Goal: Task Accomplishment & Management: Complete application form

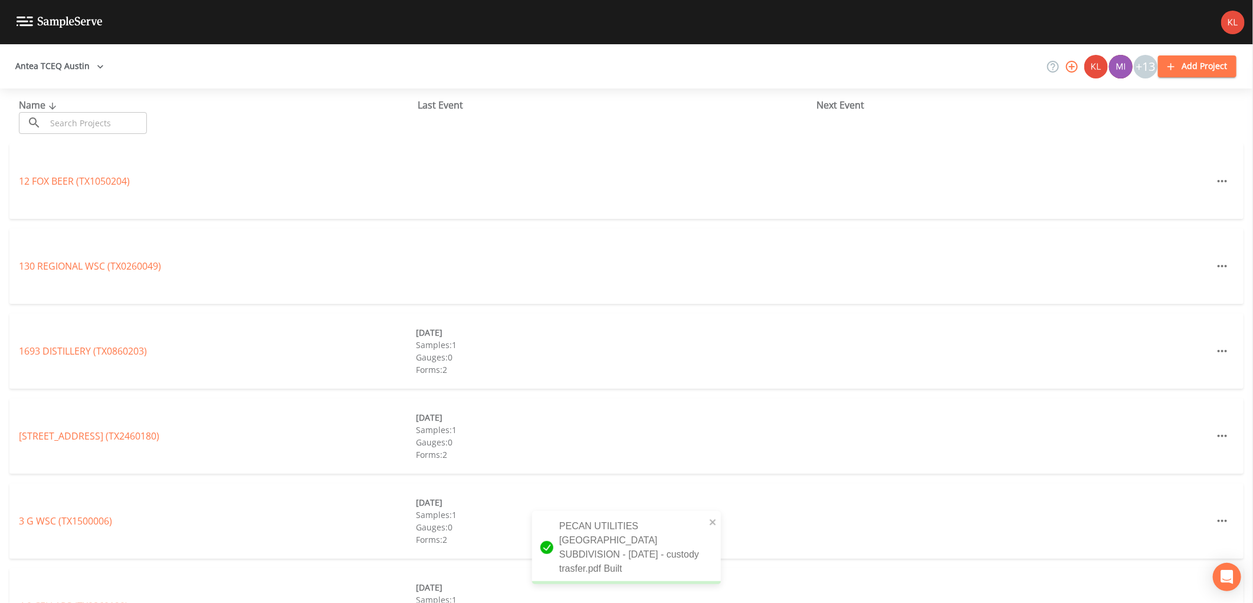
click at [114, 109] on div "Name ​ ​" at bounding box center [218, 116] width 399 height 36
click at [113, 119] on input "text" at bounding box center [96, 123] width 101 height 22
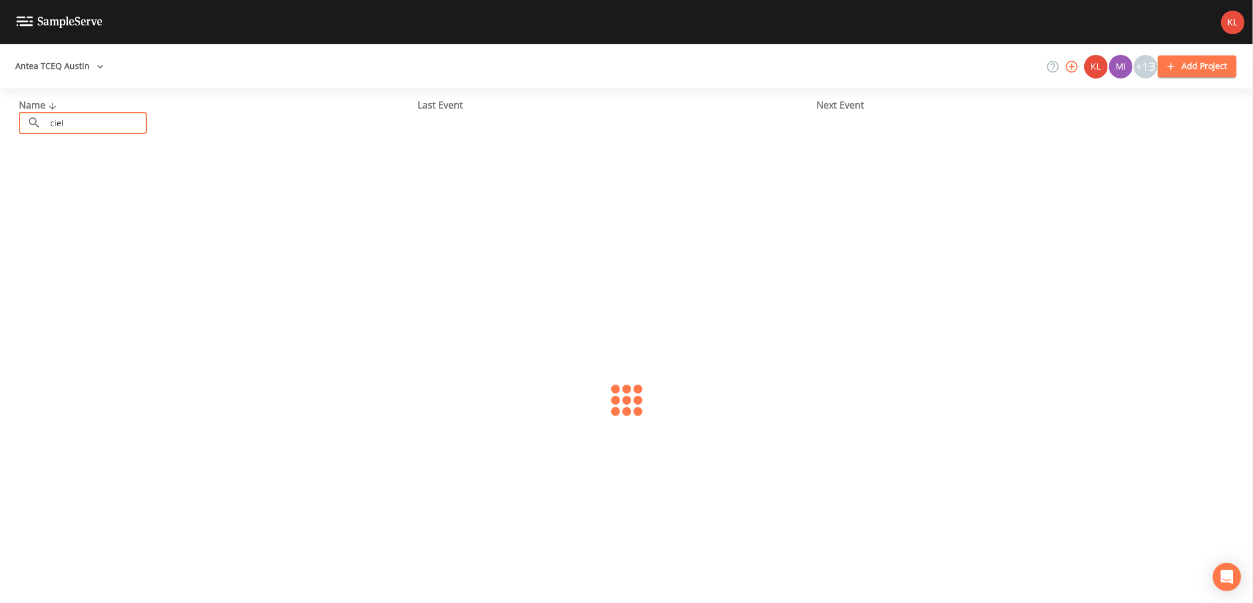
type input "cielo"
click at [45, 175] on link "[GEOGRAPHIC_DATA] (TX1050034)" at bounding box center [89, 181] width 141 height 13
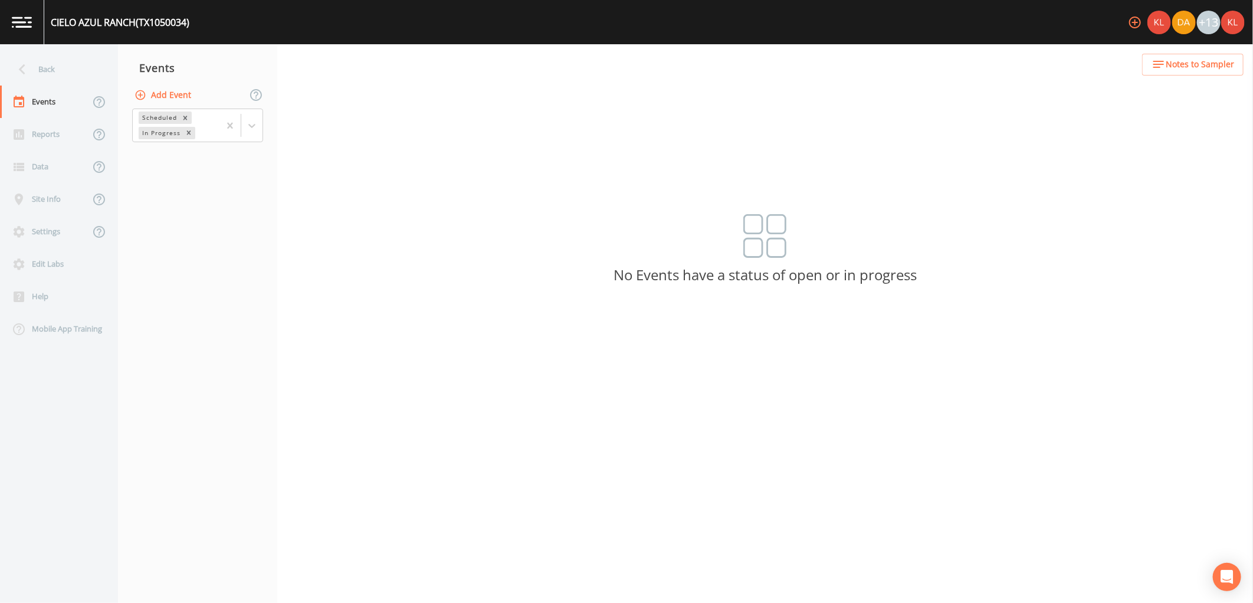
click at [267, 133] on div "Scheduled In Progress" at bounding box center [197, 125] width 159 height 37
click at [251, 123] on icon at bounding box center [252, 126] width 12 height 12
click at [232, 156] on div "Completed" at bounding box center [197, 159] width 131 height 20
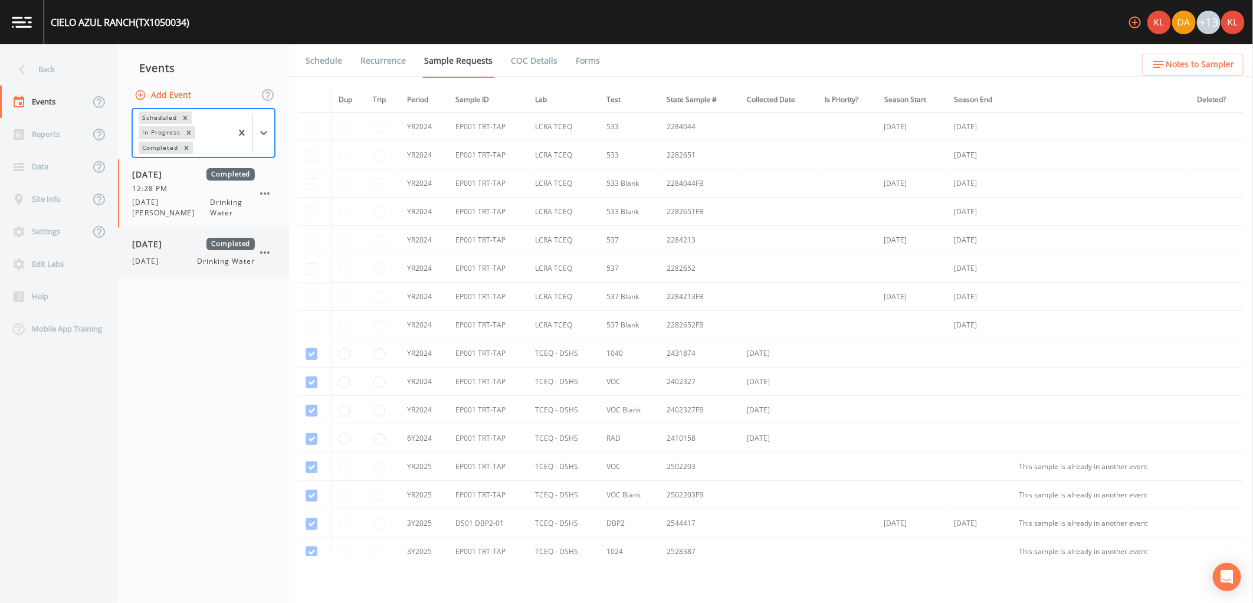
click at [182, 256] on div "[DATE] Drinking Water" at bounding box center [193, 261] width 123 height 11
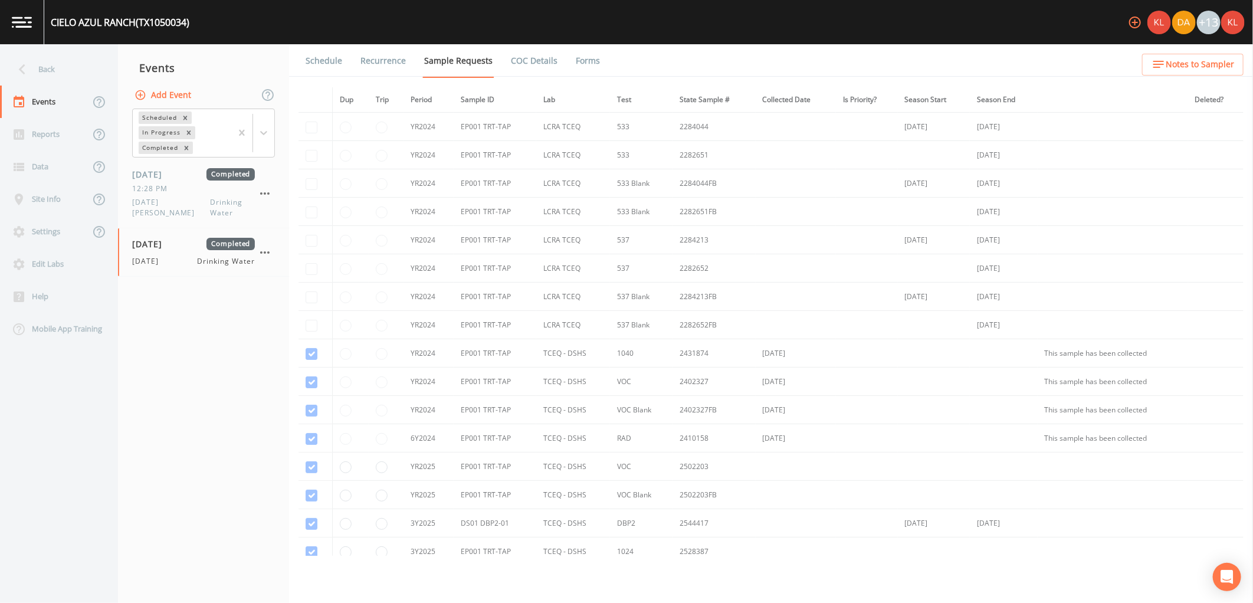
click at [594, 61] on link "Forms" at bounding box center [588, 60] width 28 height 33
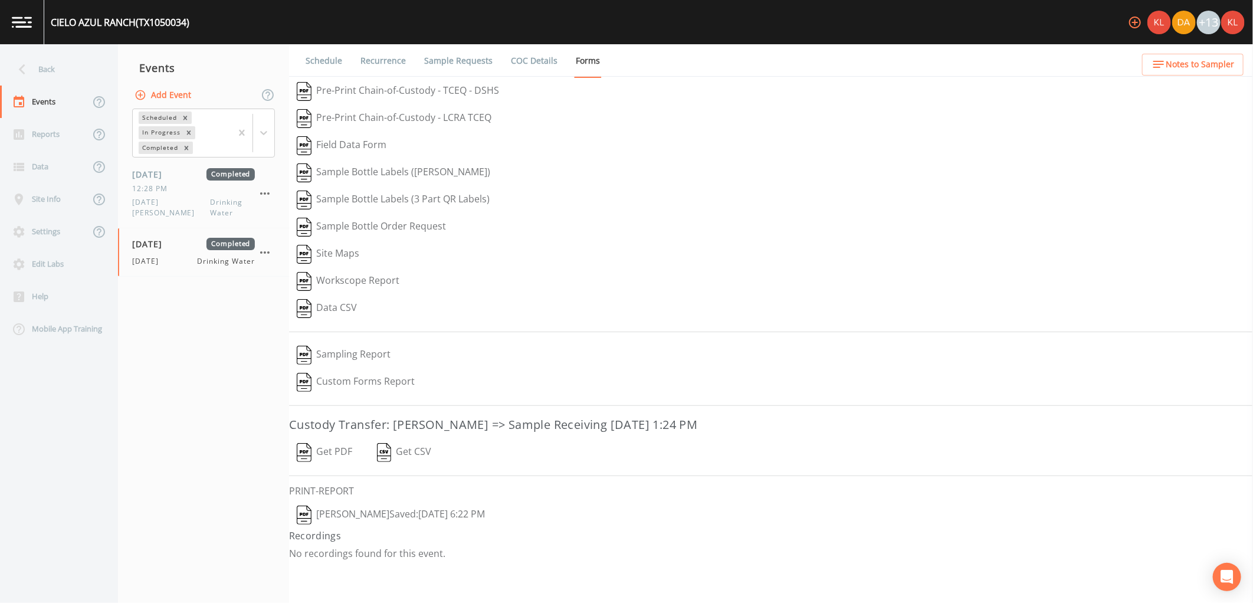
click at [326, 456] on button "Get PDF" at bounding box center [324, 452] width 71 height 27
click at [386, 516] on button "Kler Teran  Saved: August 12, 2025 6:22 PM" at bounding box center [391, 514] width 204 height 27
click at [30, 34] on link at bounding box center [22, 22] width 44 height 44
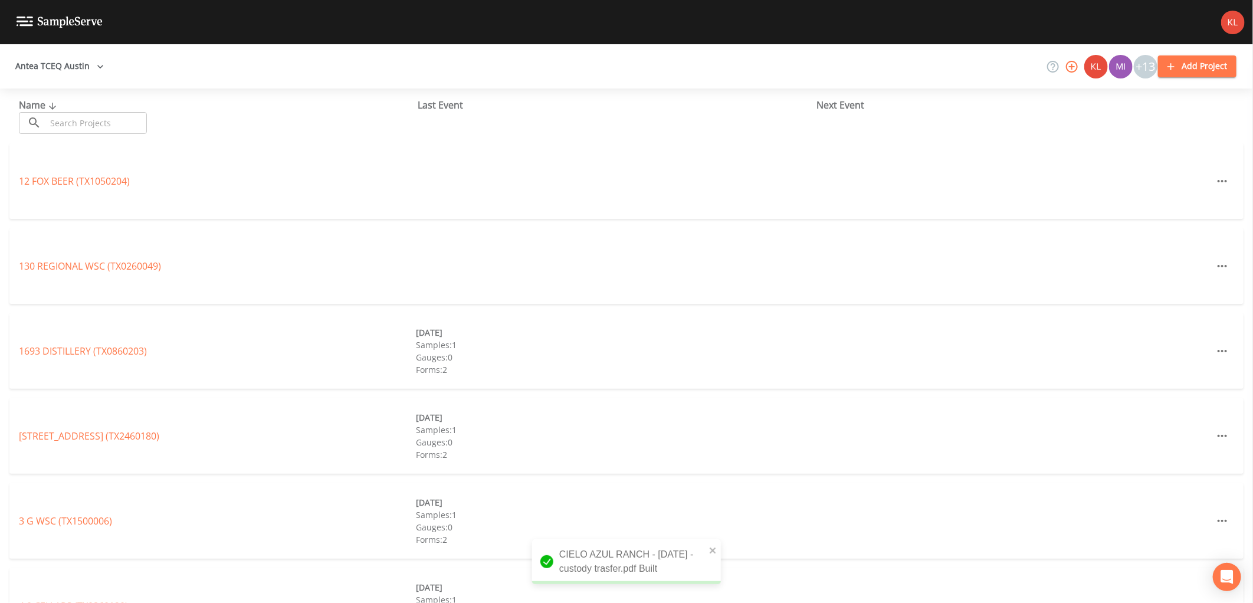
click at [99, 123] on input "text" at bounding box center [96, 123] width 101 height 22
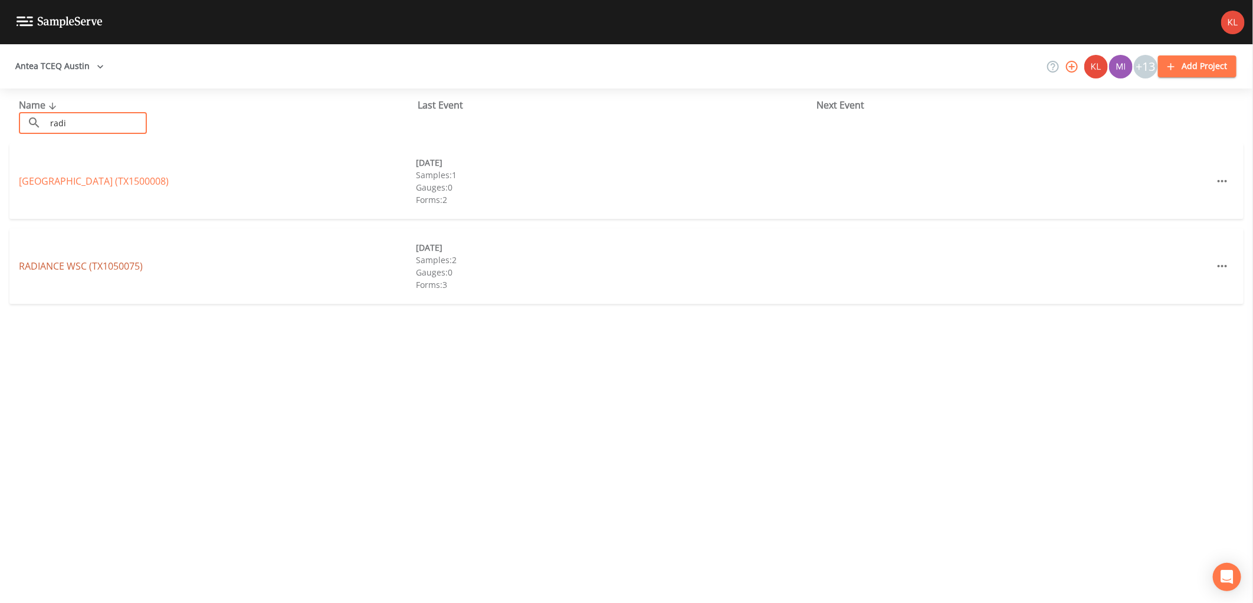
type input "radi"
click at [52, 264] on link "RADIANCE WSC (TX1050075)" at bounding box center [81, 266] width 124 height 13
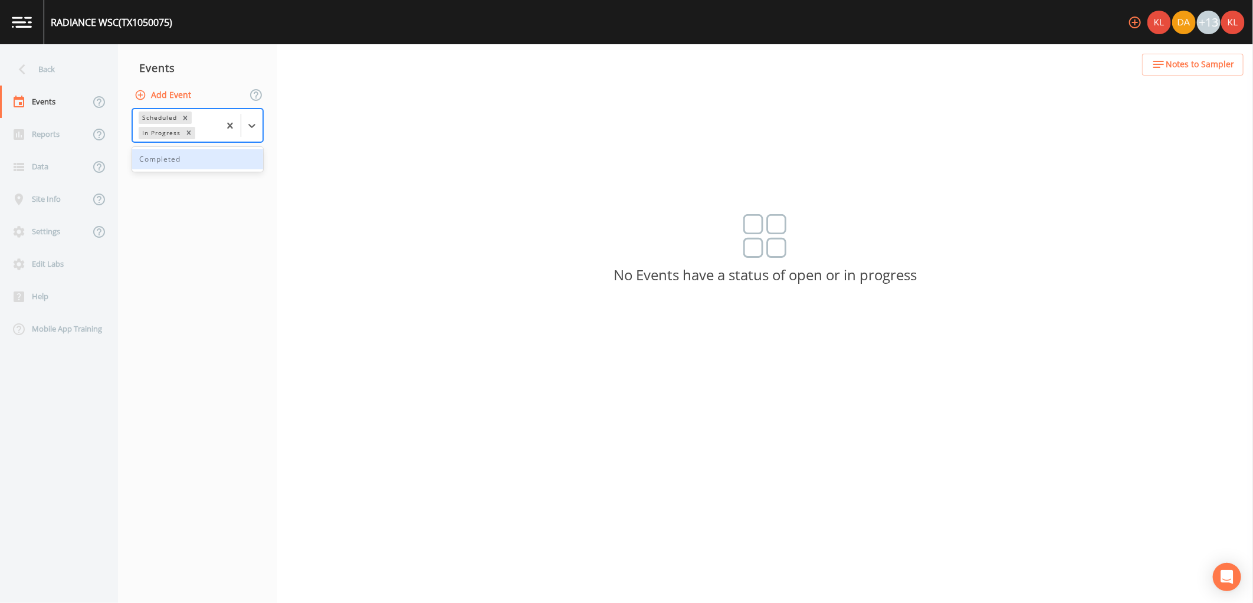
click at [261, 136] on div at bounding box center [240, 125] width 43 height 32
click at [248, 161] on div "Completed" at bounding box center [197, 159] width 131 height 20
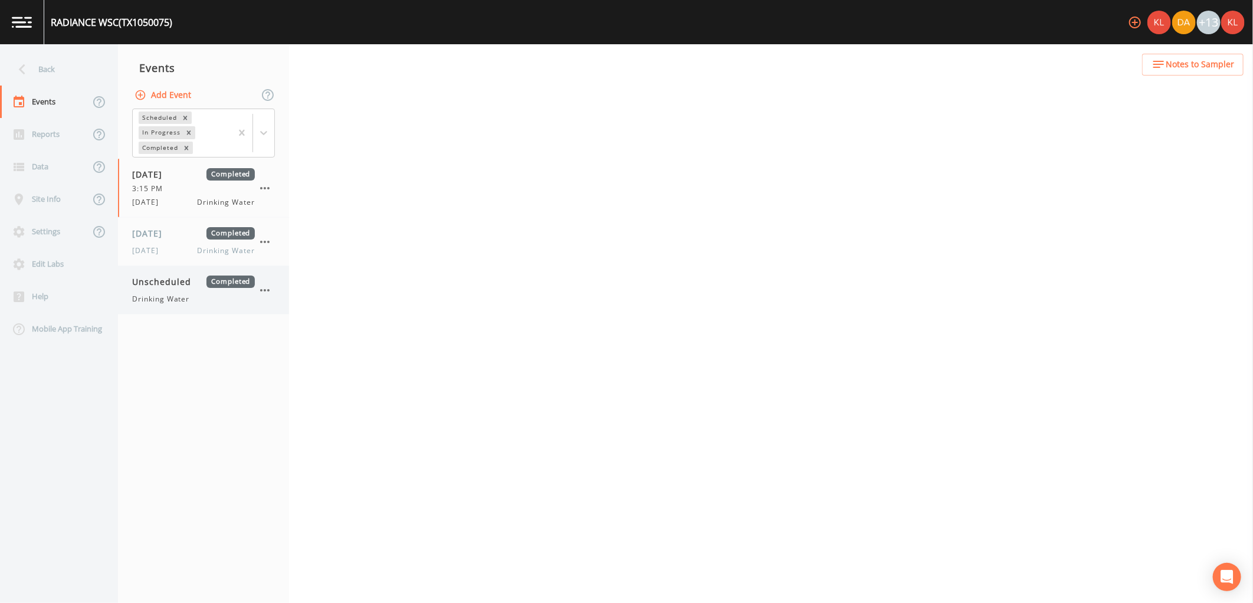
click at [209, 280] on span "Completed" at bounding box center [230, 282] width 48 height 12
click at [208, 237] on span "Completed" at bounding box center [230, 233] width 48 height 12
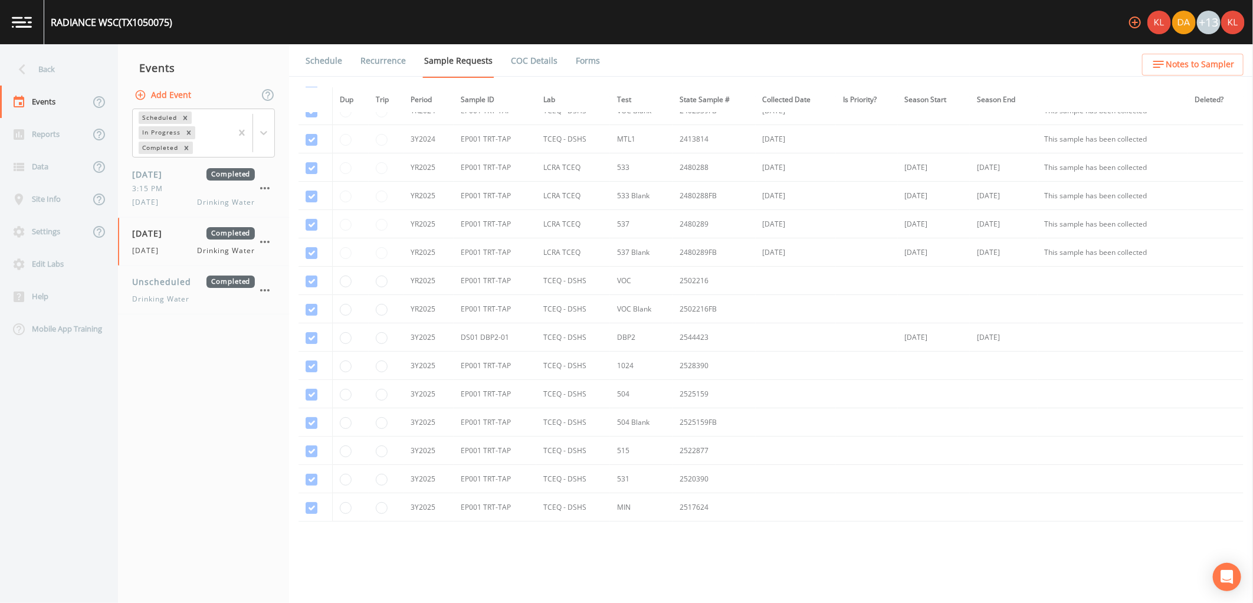
scroll to position [133, 0]
click at [588, 65] on link "Forms" at bounding box center [588, 60] width 28 height 33
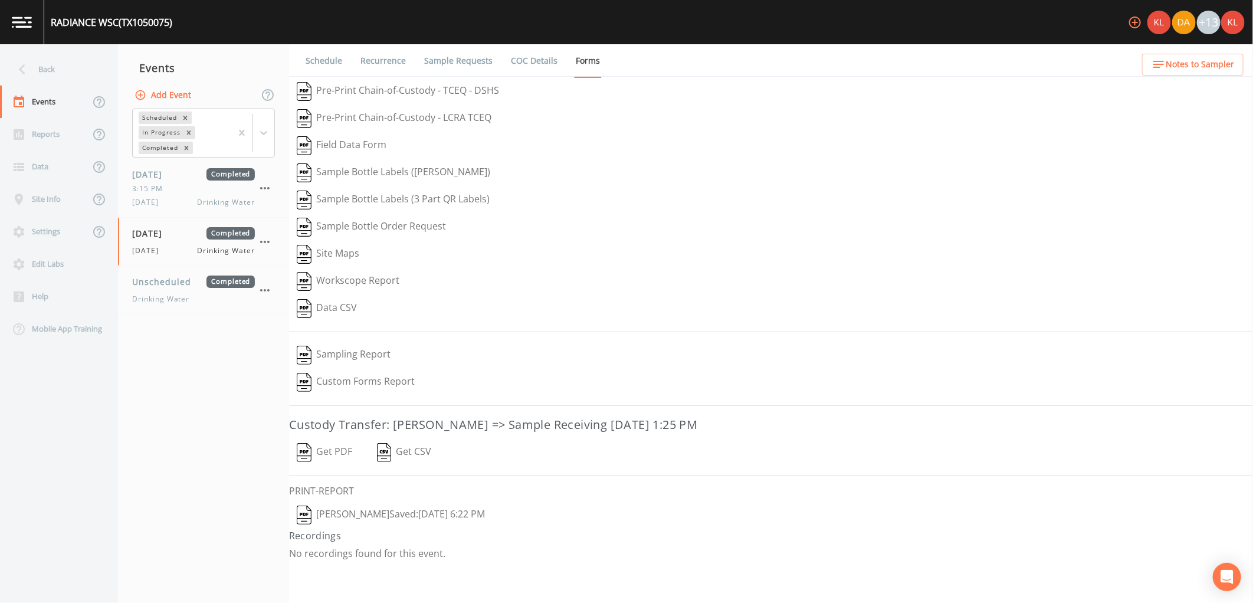
click at [345, 451] on button "Get PDF" at bounding box center [324, 452] width 71 height 27
click at [356, 521] on button "Kler Teran  Saved: August 12, 2025 6:22 PM" at bounding box center [391, 514] width 204 height 27
click at [9, 11] on link at bounding box center [22, 22] width 44 height 44
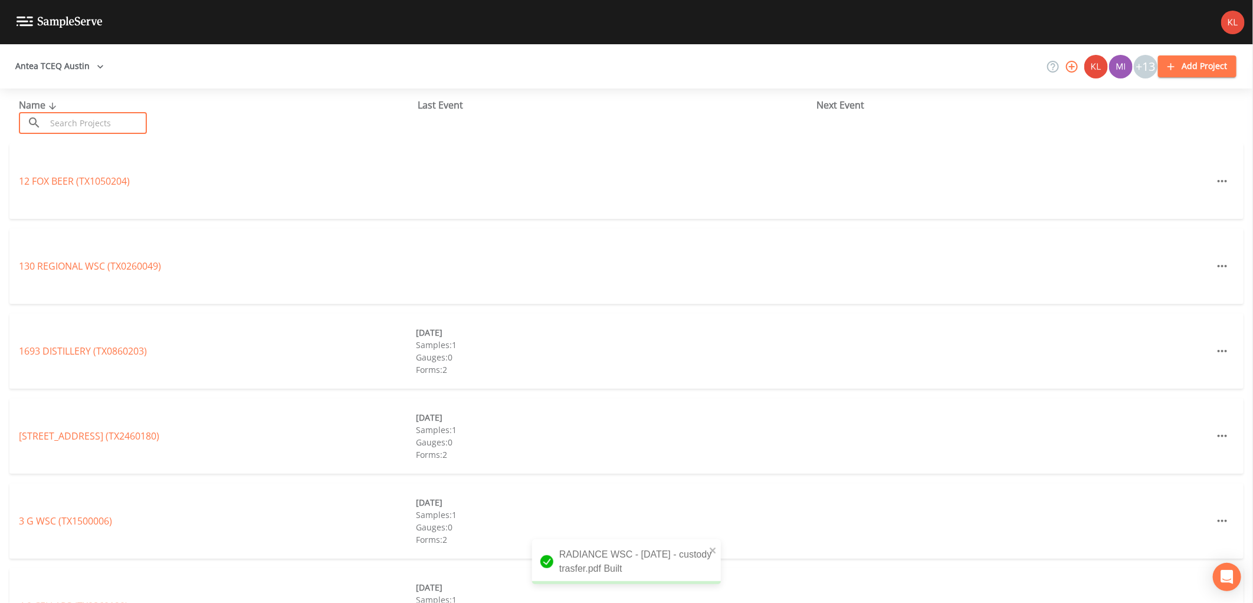
click at [79, 116] on input "text" at bounding box center [96, 123] width 101 height 22
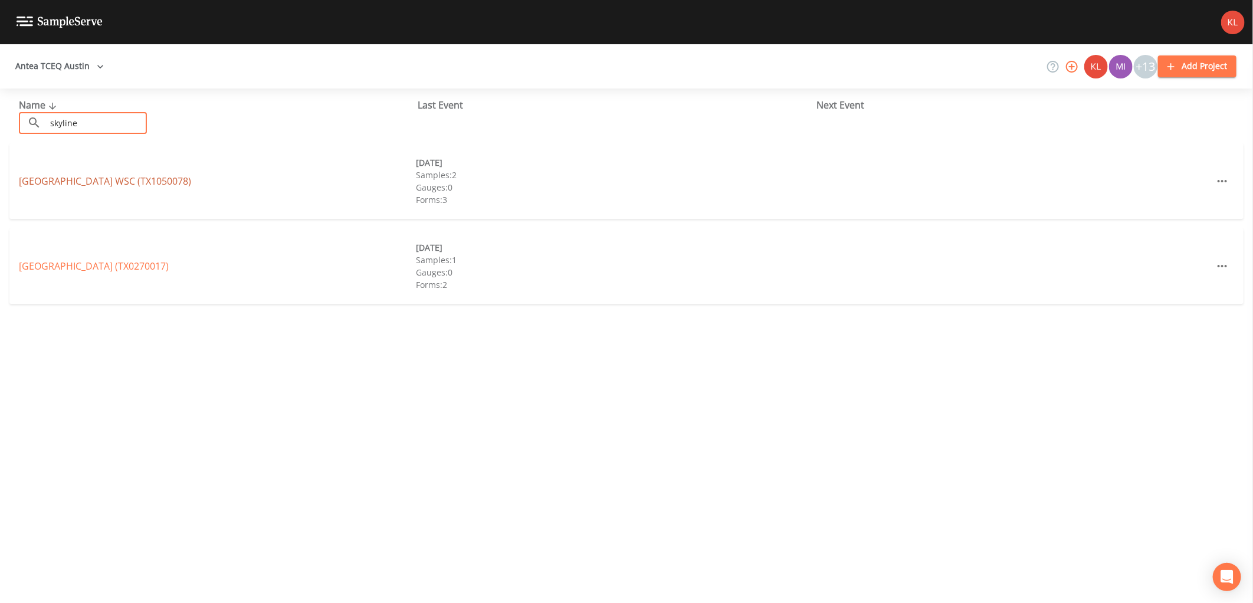
type input "skyline"
click at [55, 178] on link "[GEOGRAPHIC_DATA] (TX1050078)" at bounding box center [105, 181] width 172 height 13
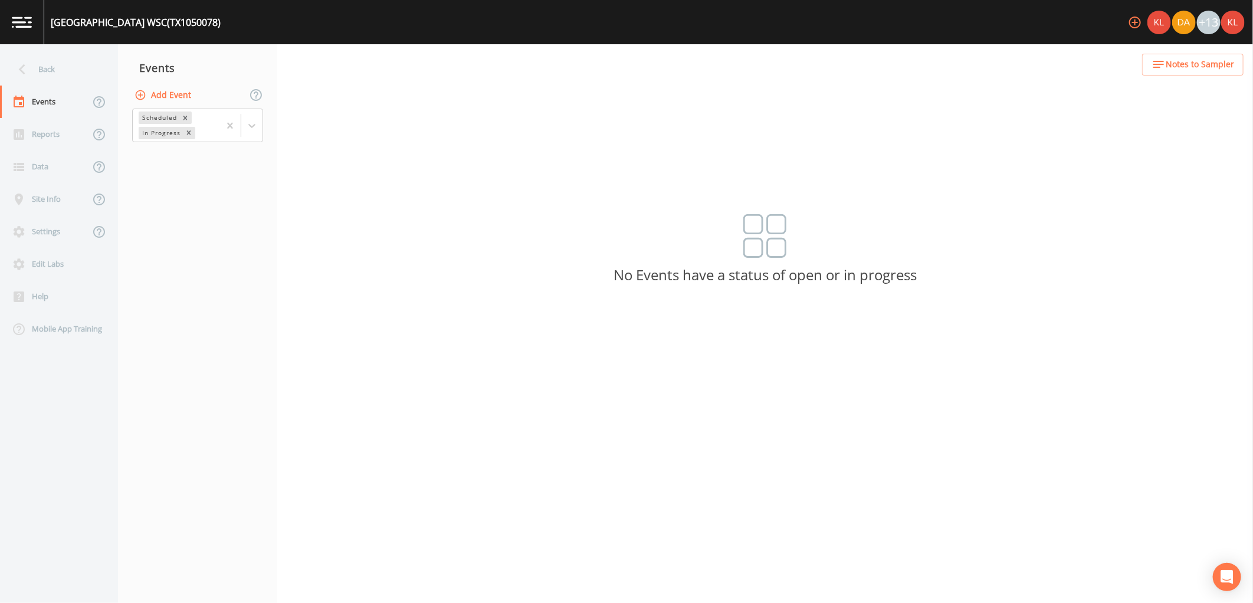
click at [264, 127] on div "Scheduled In Progress" at bounding box center [197, 125] width 159 height 37
click at [247, 129] on icon at bounding box center [252, 126] width 12 height 12
click at [238, 158] on div "Completed" at bounding box center [197, 159] width 131 height 20
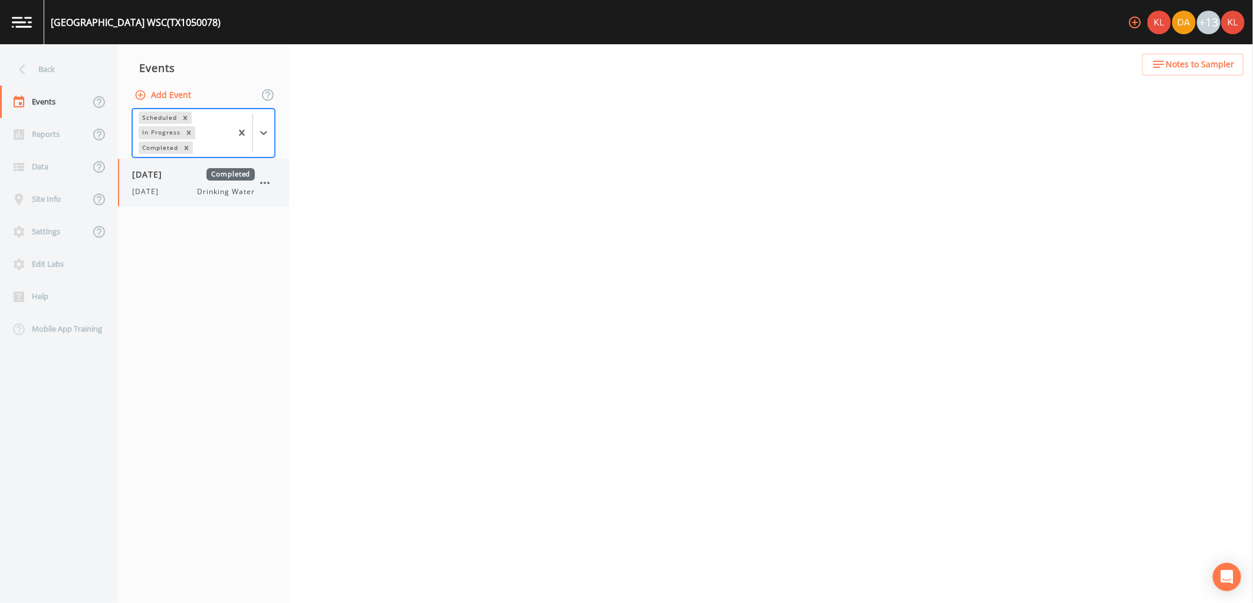
click at [238, 185] on div "[DATE] Completed [DATE] Drinking Water" at bounding box center [193, 182] width 123 height 29
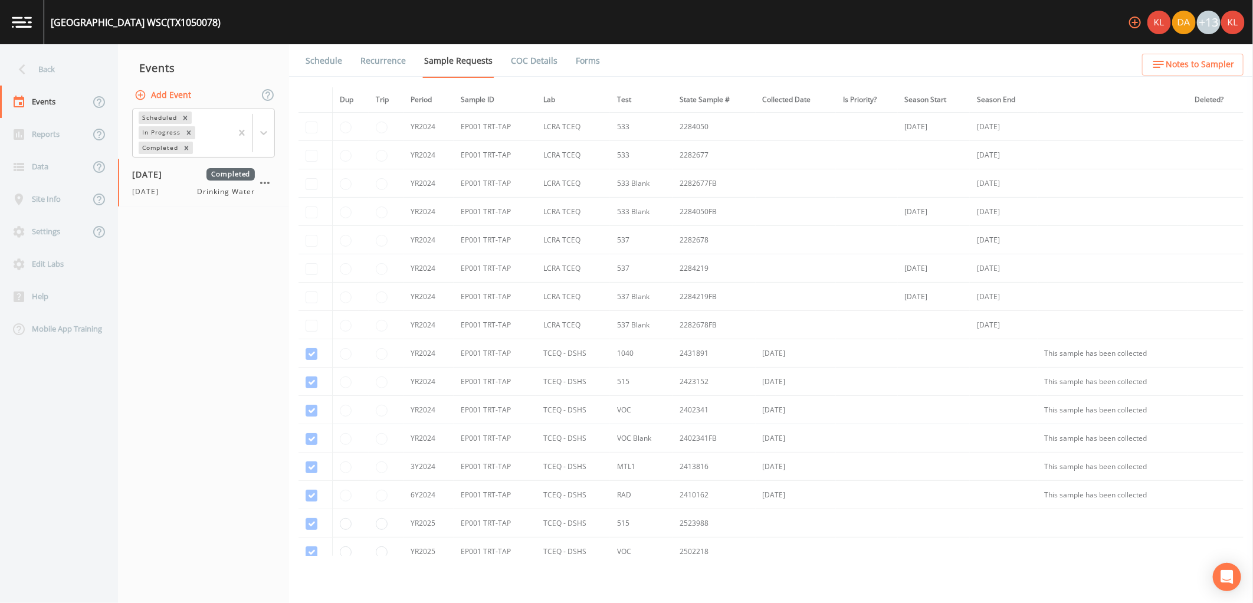
click at [580, 58] on link "Forms" at bounding box center [588, 60] width 28 height 33
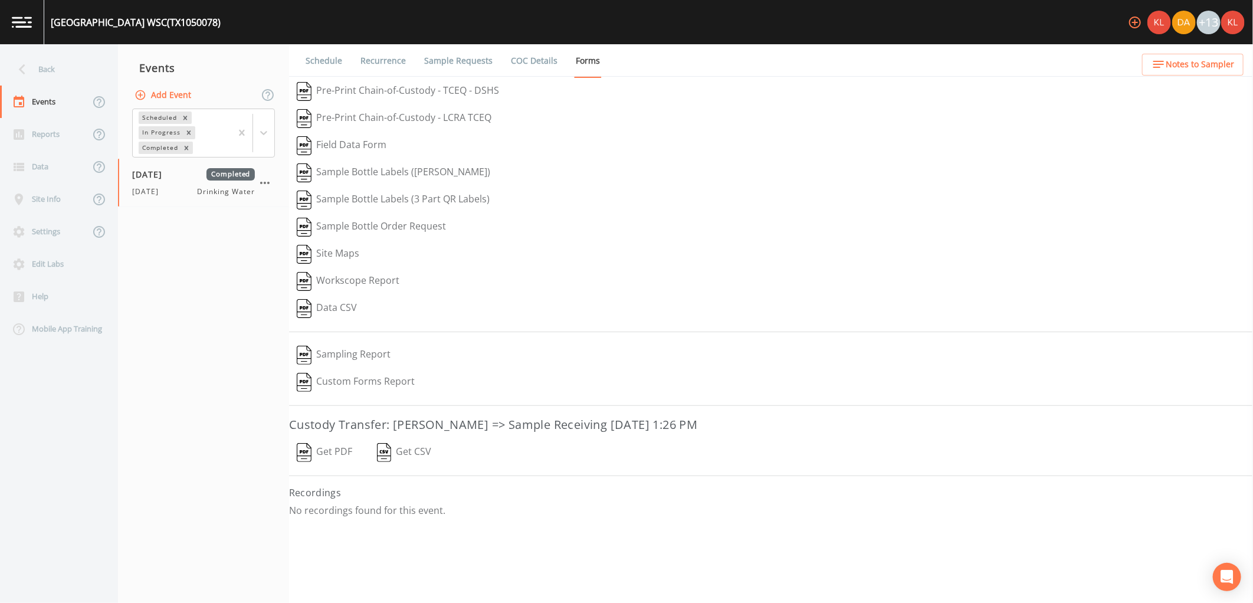
click at [342, 450] on button "Get PDF" at bounding box center [324, 452] width 71 height 27
click at [22, 12] on link at bounding box center [22, 22] width 44 height 44
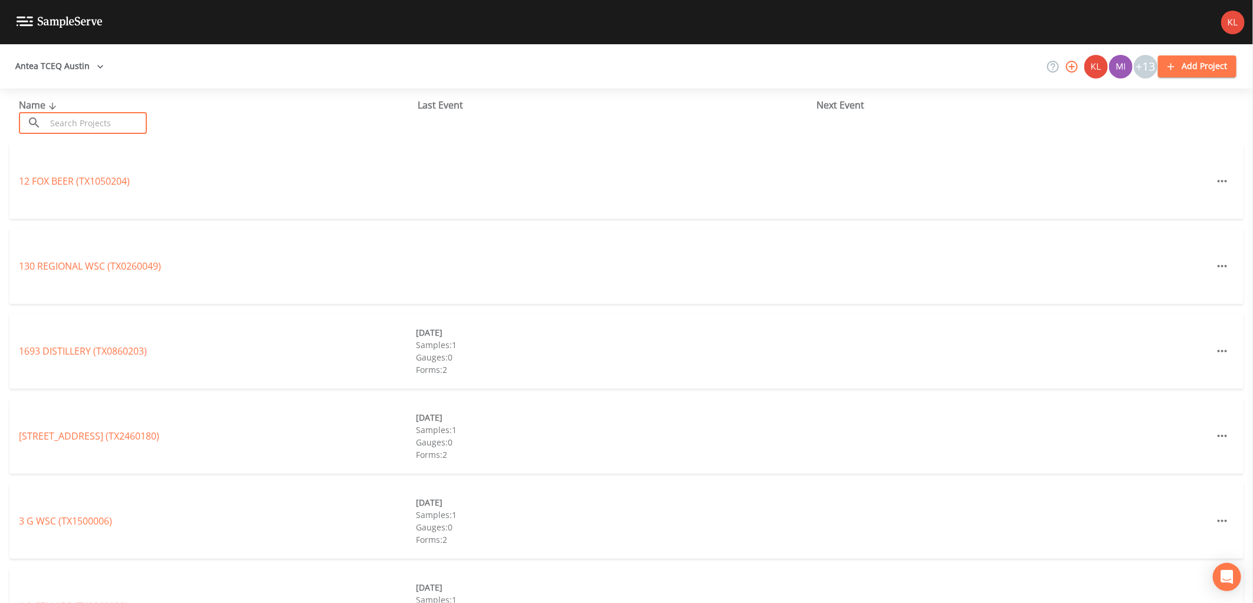
click at [99, 117] on input "text" at bounding box center [96, 123] width 101 height 22
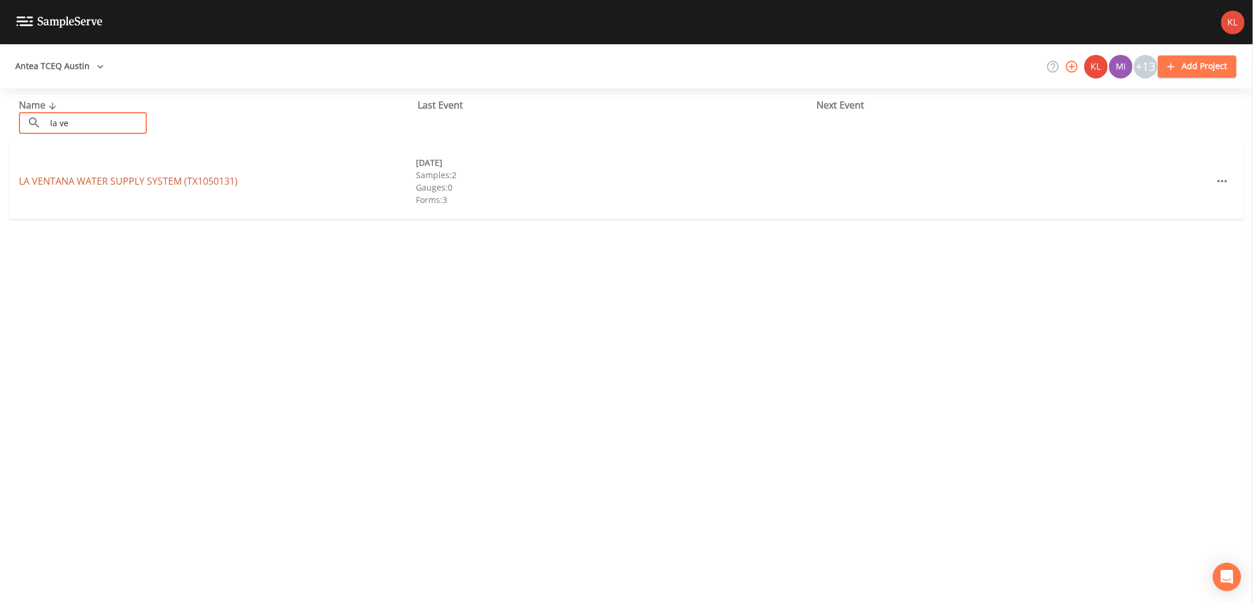
type input "la ve"
click at [70, 178] on link "LA VENTANA WATER SUPPLY SYSTEM (TX1050131)" at bounding box center [128, 181] width 219 height 13
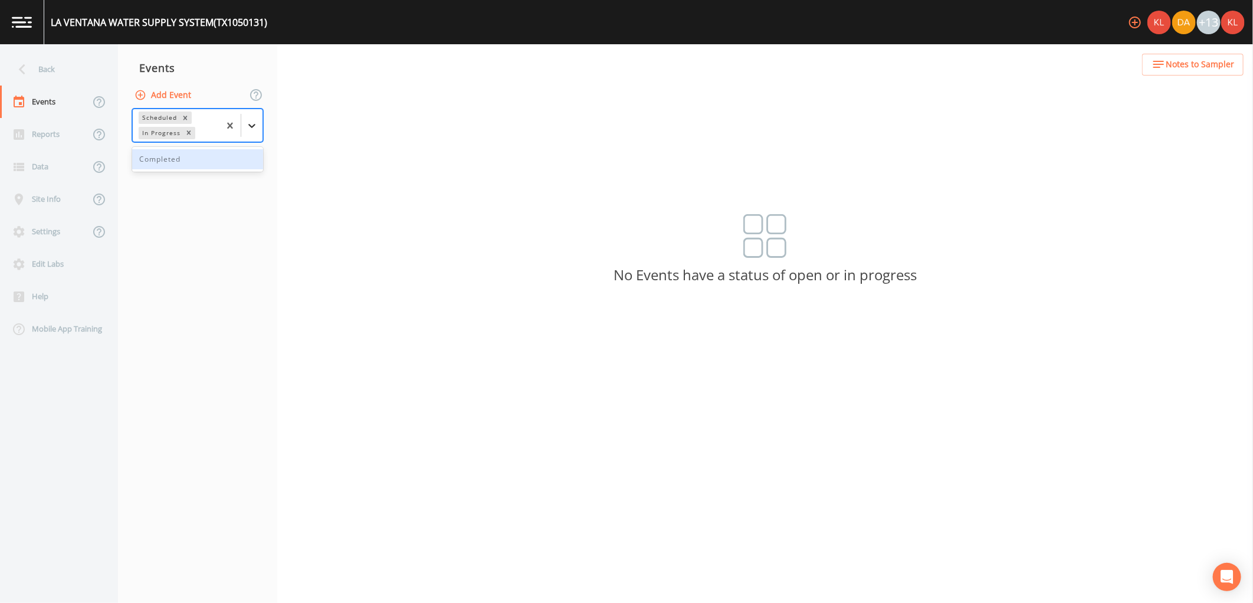
click at [254, 124] on icon at bounding box center [252, 126] width 12 height 12
click at [202, 152] on div "Completed" at bounding box center [197, 159] width 131 height 20
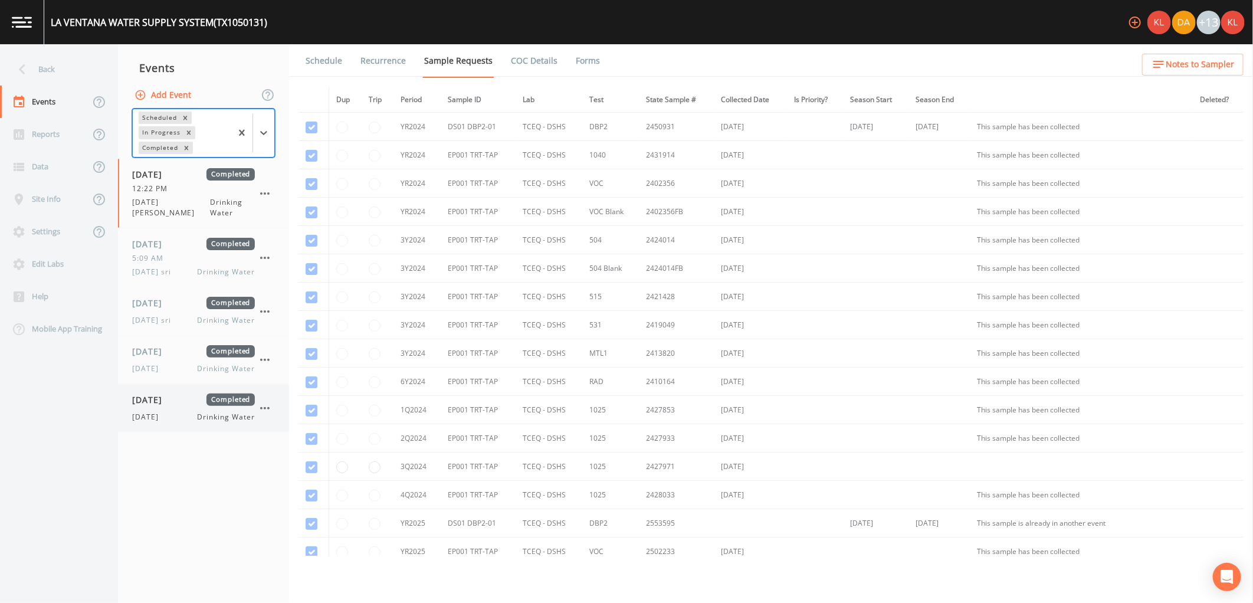
click at [206, 394] on span "Completed" at bounding box center [230, 400] width 48 height 12
click at [578, 63] on link "Forms" at bounding box center [588, 60] width 28 height 33
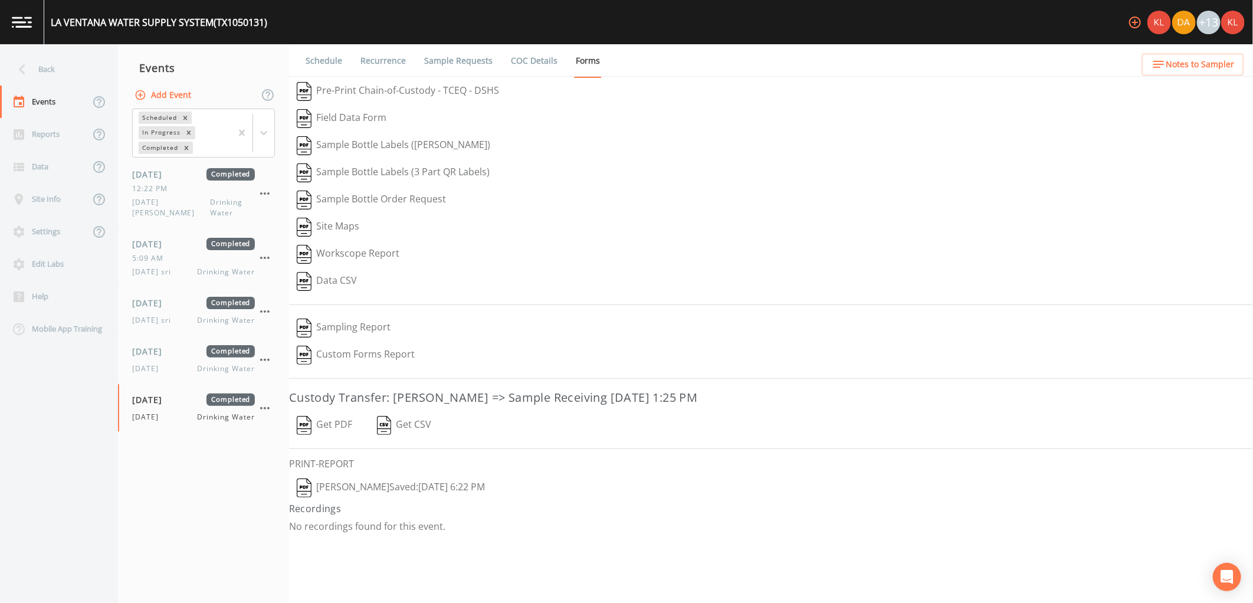
click at [325, 422] on button "Get PDF" at bounding box center [324, 425] width 71 height 27
click at [349, 493] on button "Kler Teran  Saved: August 12, 2025 6:22 PM" at bounding box center [391, 487] width 204 height 27
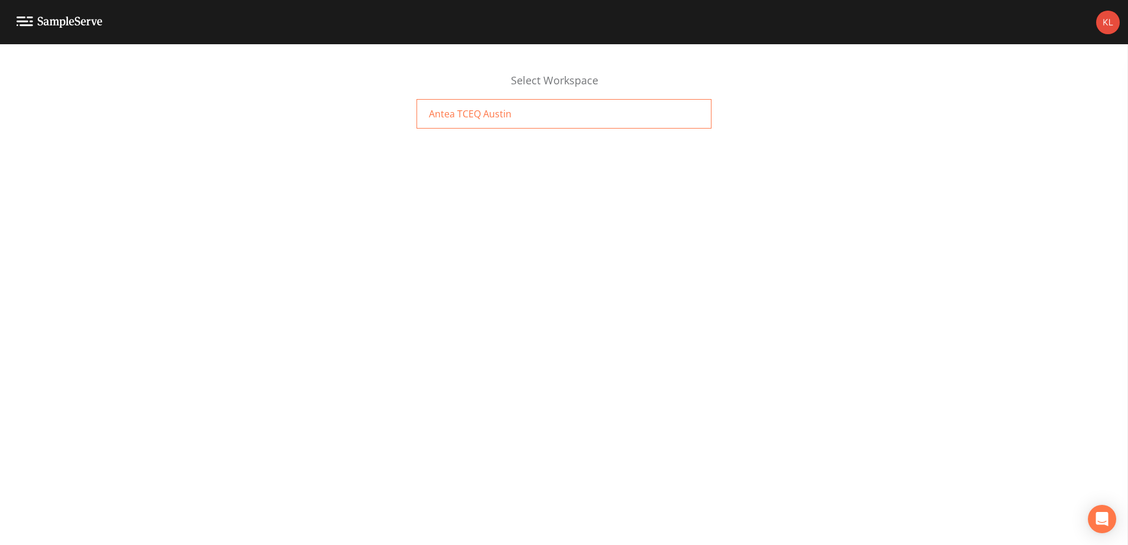
click at [422, 119] on div "Antea TCEQ Austin" at bounding box center [564, 113] width 295 height 29
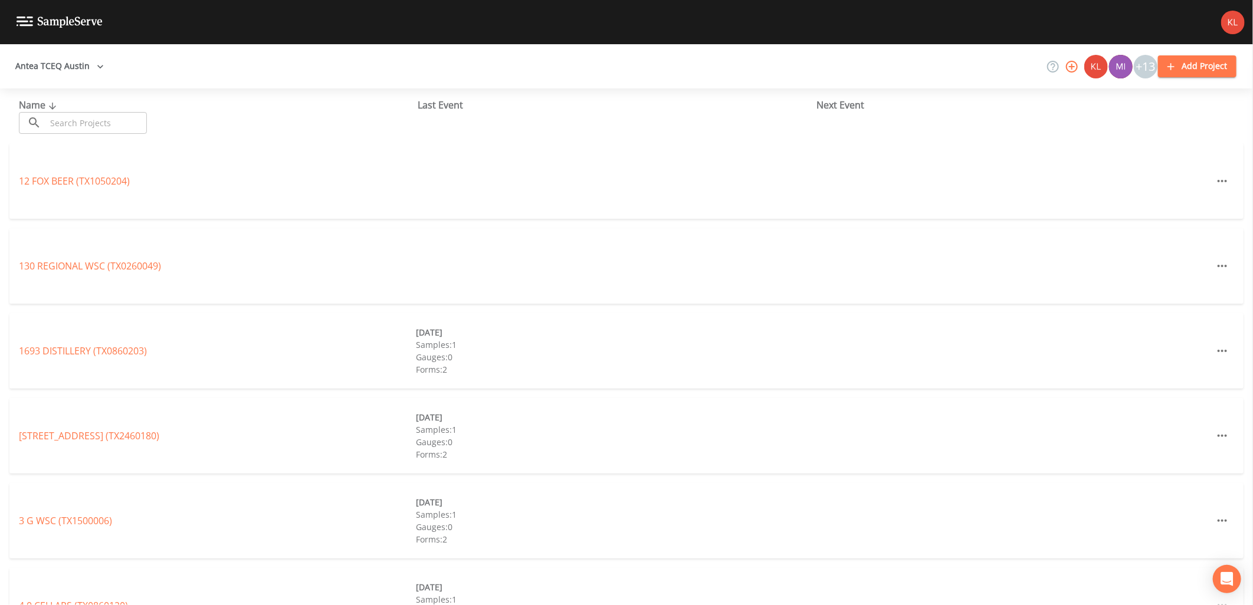
click at [132, 127] on input "text" at bounding box center [96, 123] width 101 height 22
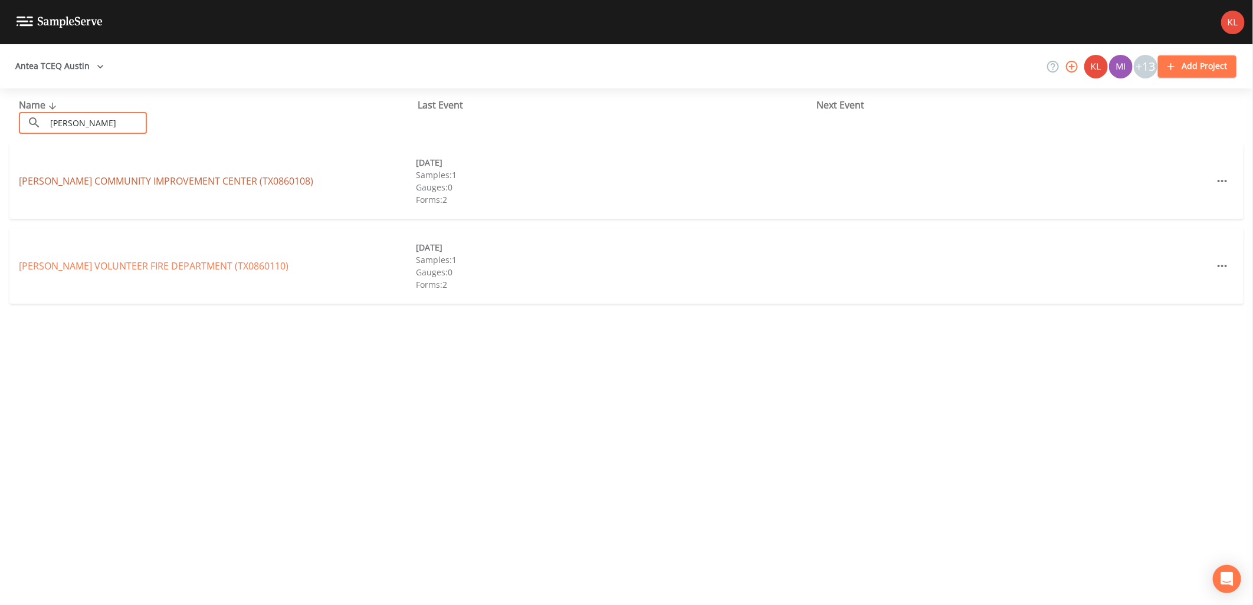
type input "[PERSON_NAME]"
click at [52, 179] on link "[PERSON_NAME] COMMUNITY IMPROVEMENT CENTER (TX0860108)" at bounding box center [166, 181] width 294 height 13
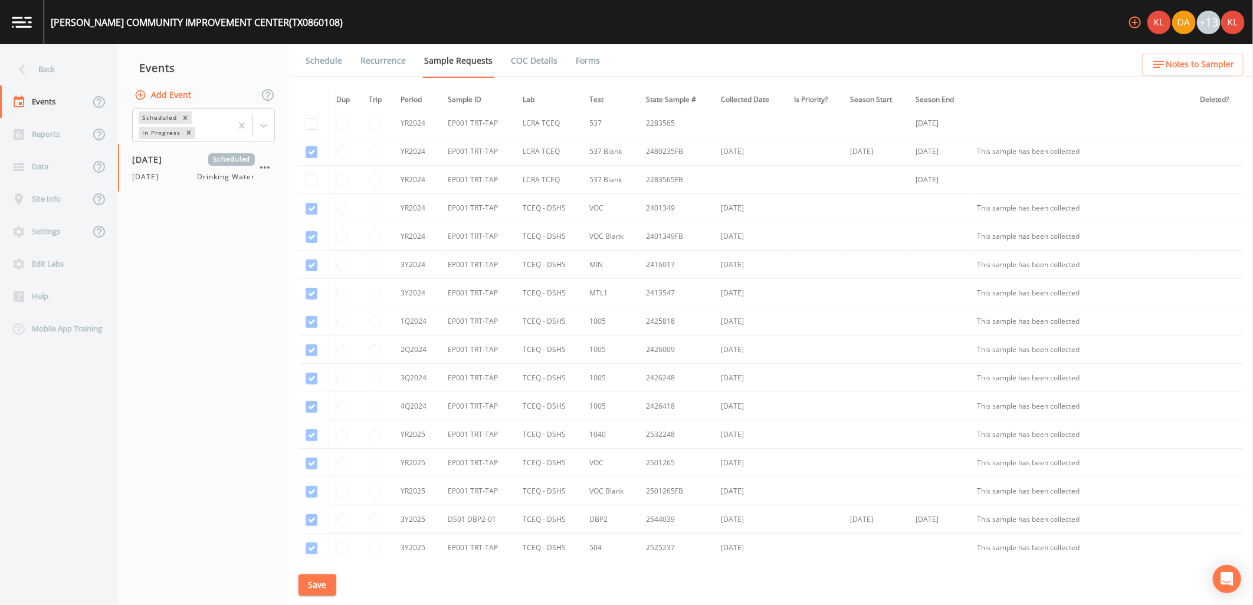
scroll to position [443, 0]
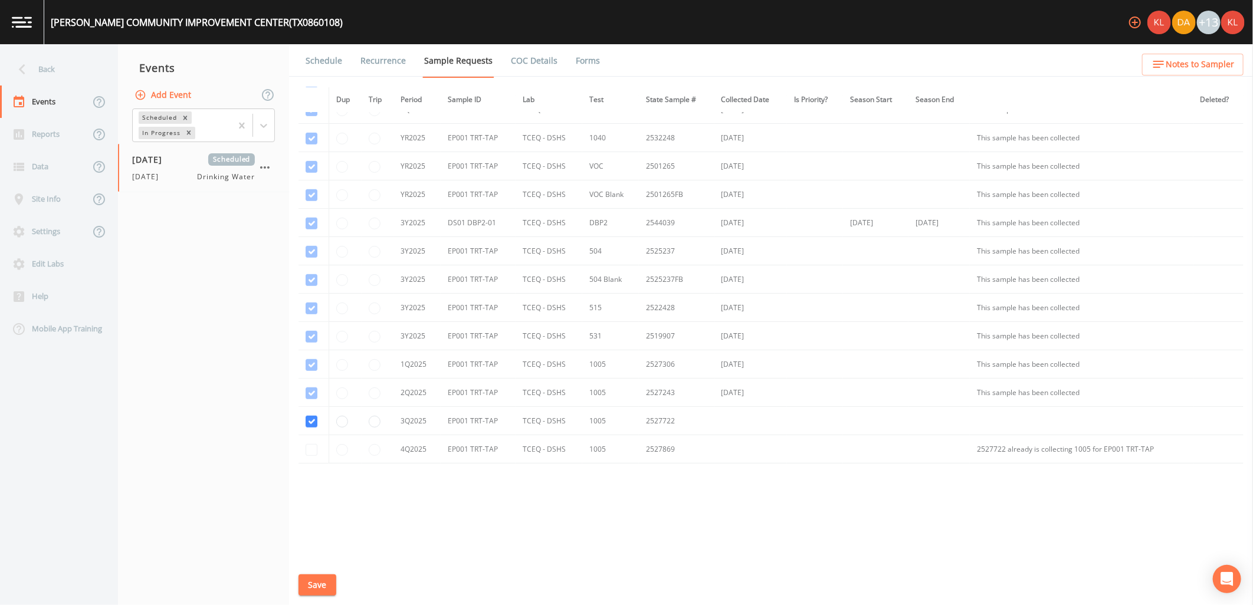
click at [32, 17] on link at bounding box center [22, 22] width 44 height 44
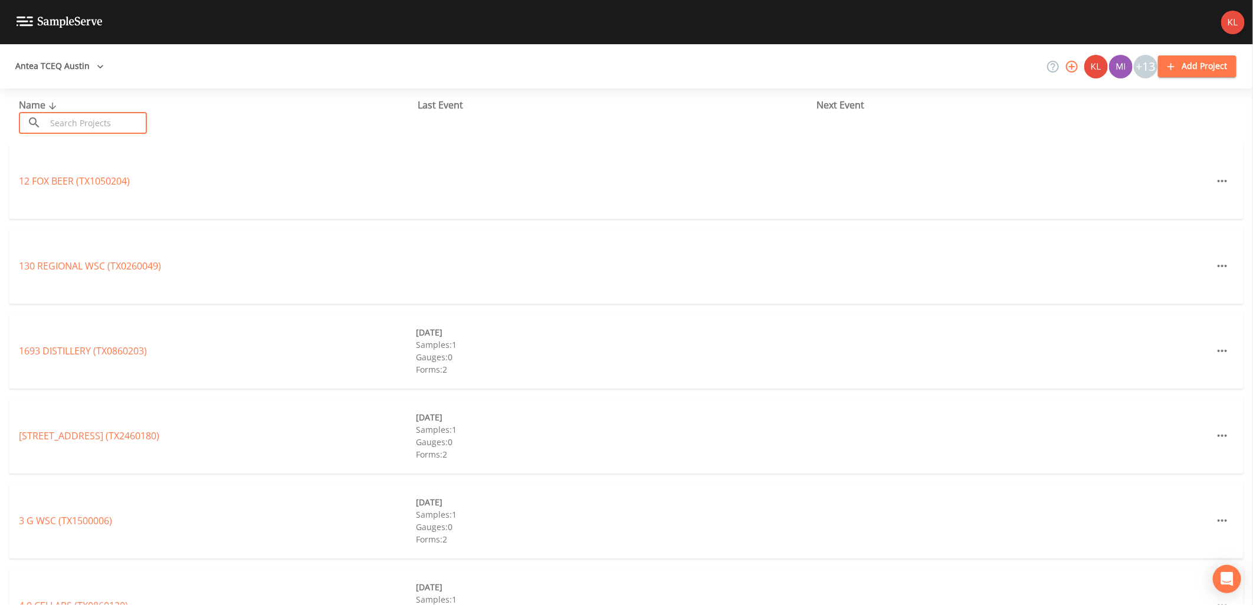
click at [93, 120] on input "text" at bounding box center [96, 123] width 101 height 22
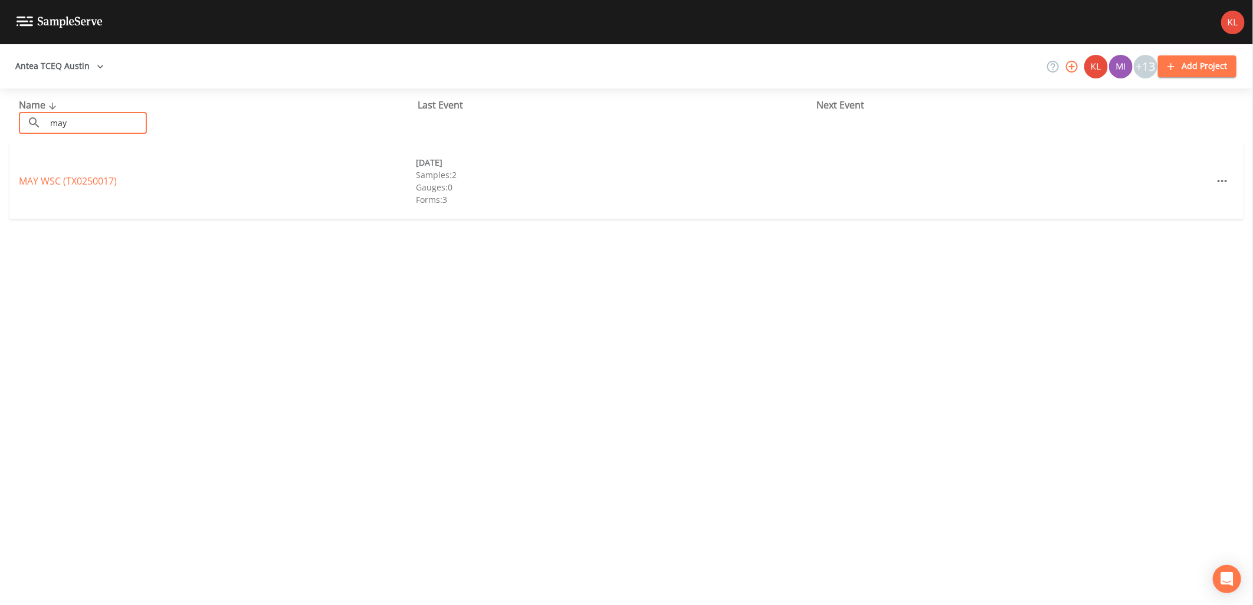
type input "may"
click at [25, 170] on div "MAY WSC (TX0250017) [DATE] Samples: 2 Gauges: 0 Forms: 3" at bounding box center [626, 181] width 1234 height 76
click at [30, 181] on link "MAY WSC (TX0250017)" at bounding box center [68, 181] width 98 height 13
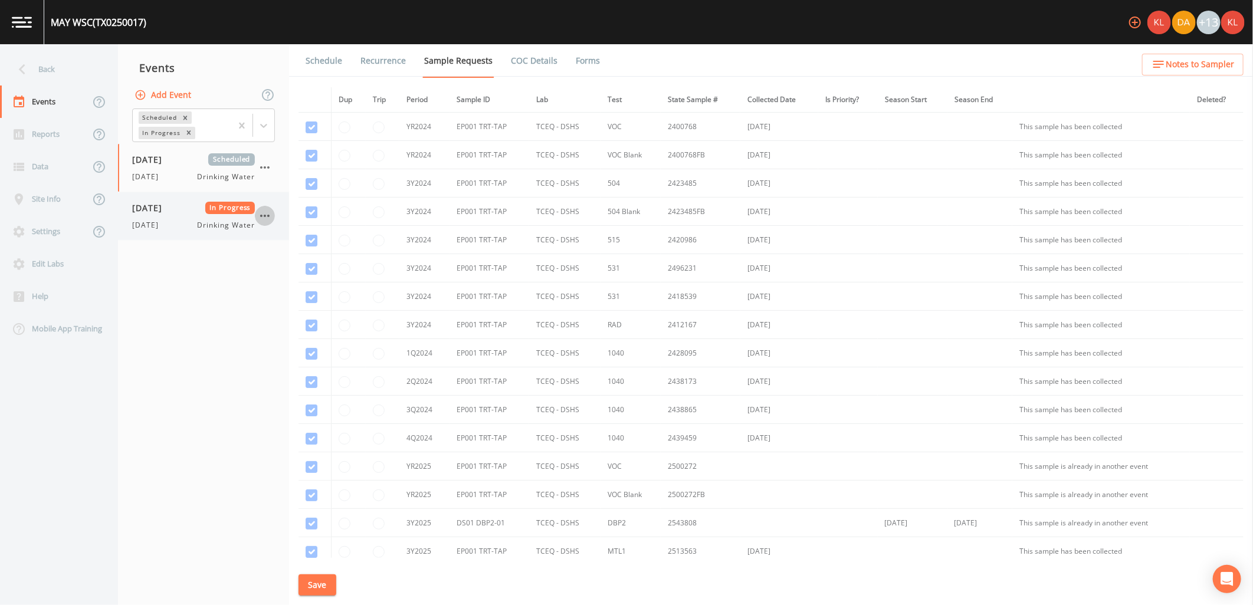
click at [270, 214] on icon "button" at bounding box center [265, 216] width 14 height 14
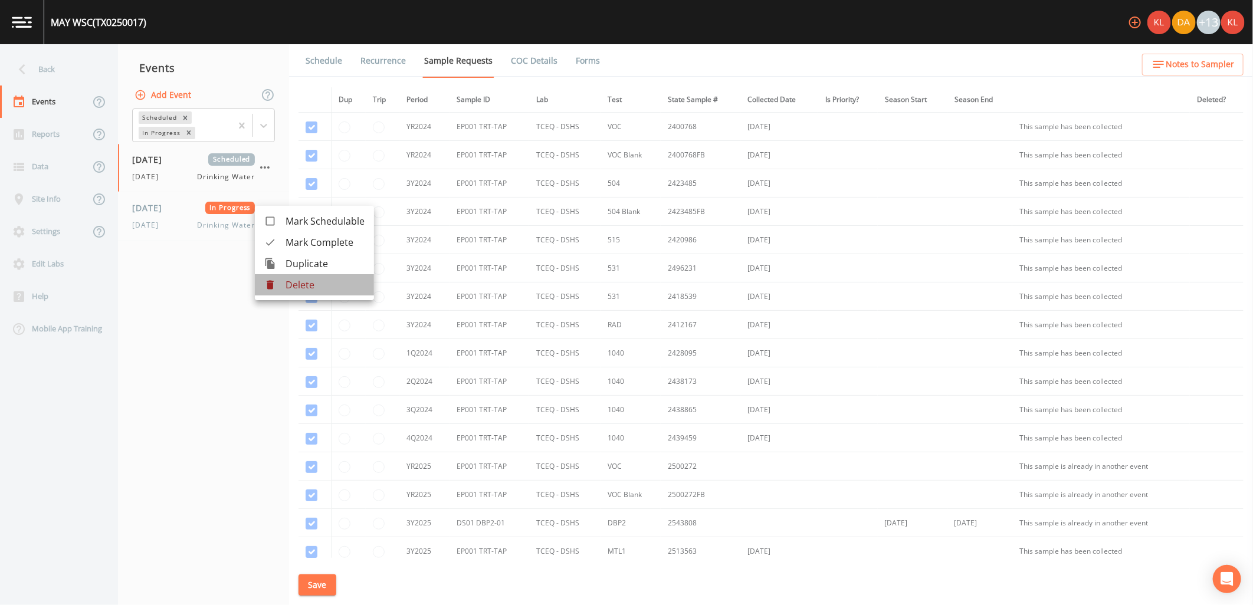
click at [304, 286] on p "Delete" at bounding box center [325, 285] width 79 height 14
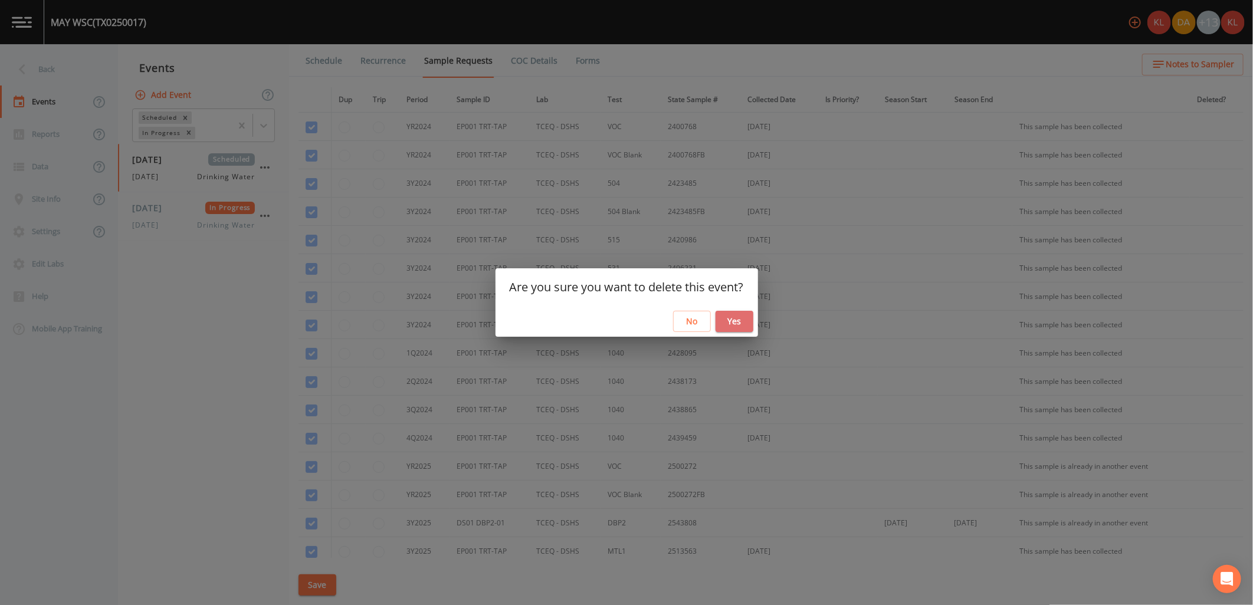
click at [732, 330] on button "Yes" at bounding box center [735, 322] width 38 height 22
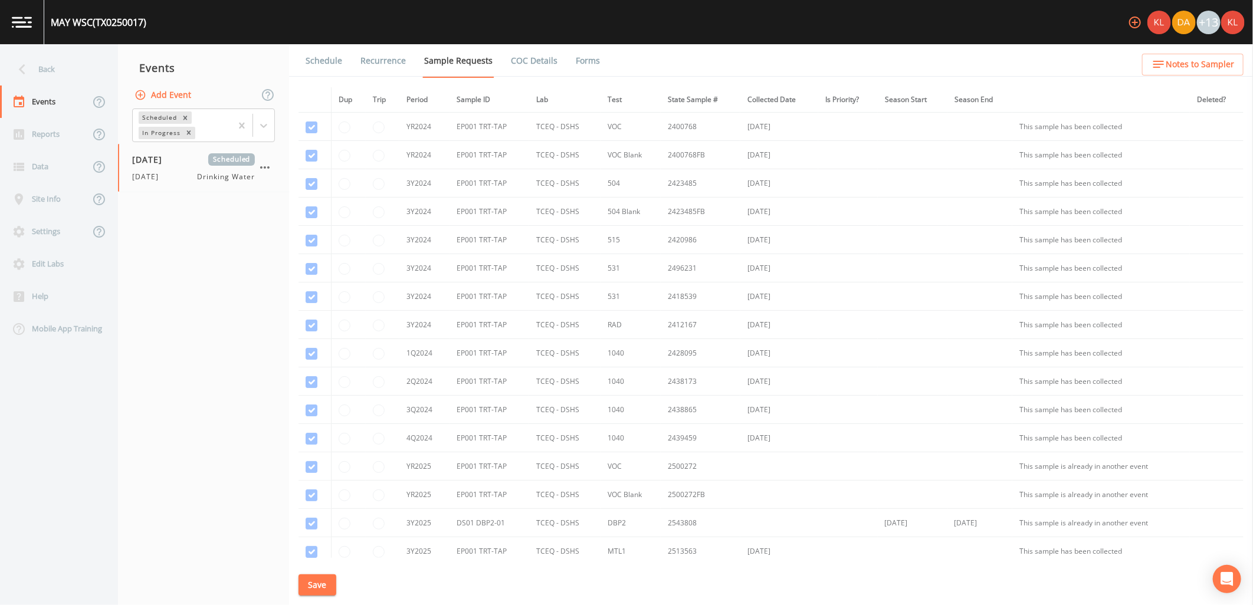
click at [8, 22] on link at bounding box center [22, 22] width 44 height 44
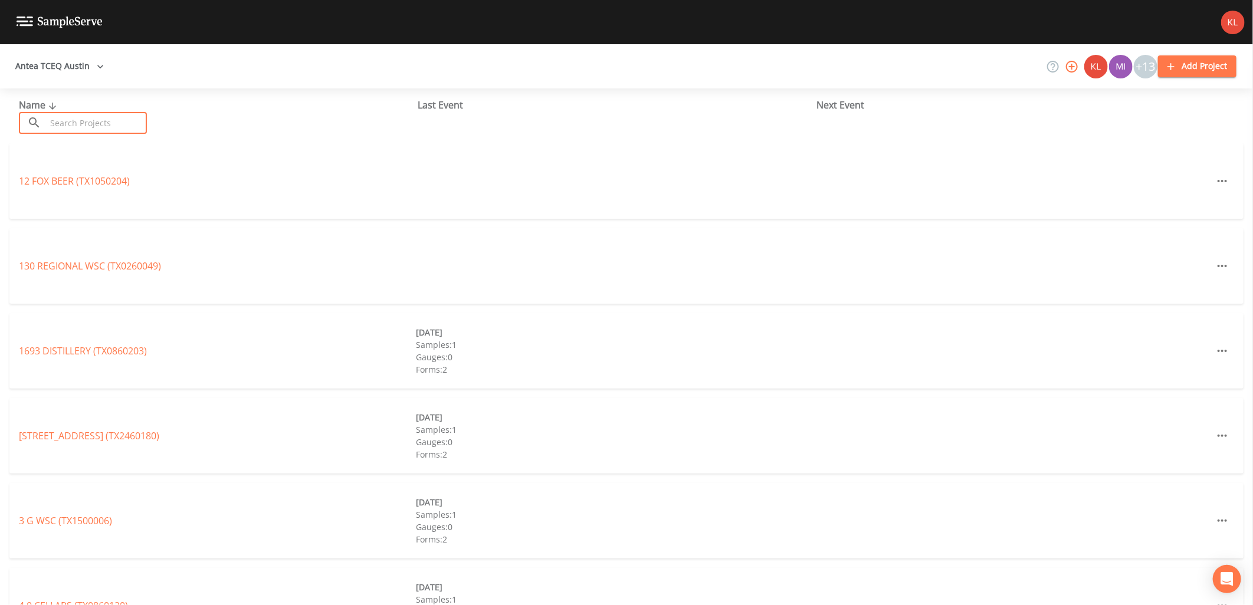
click at [98, 119] on input "text" at bounding box center [96, 123] width 101 height 22
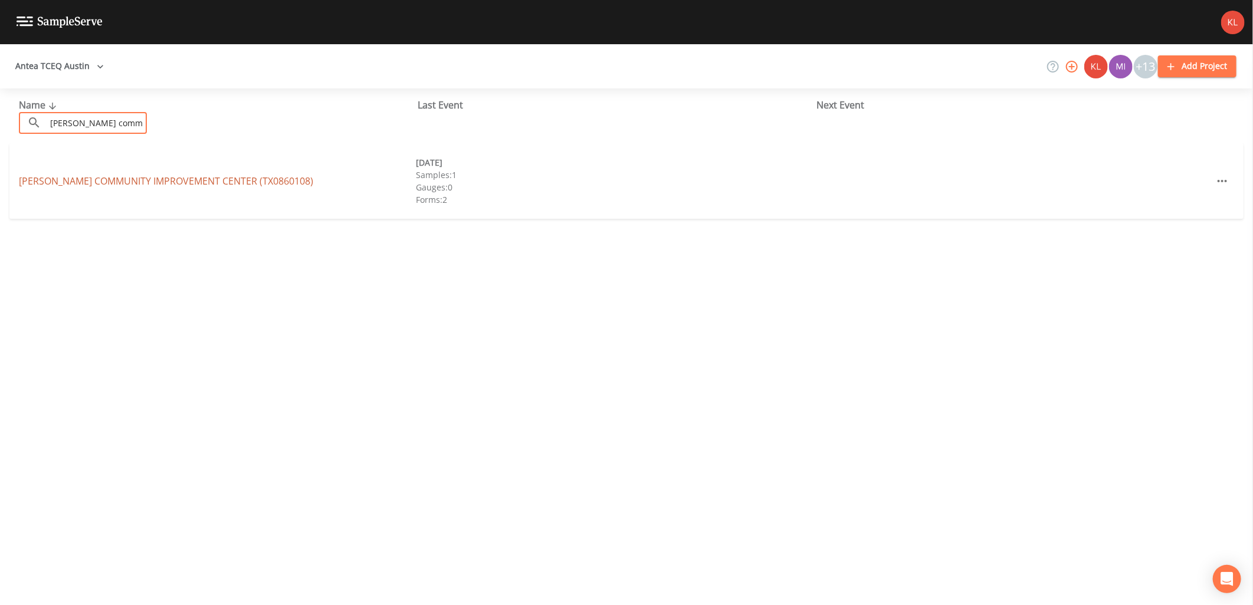
type input "[PERSON_NAME] commu"
click at [190, 177] on link "[PERSON_NAME] COMMUNITY IMPROVEMENT CENTER (TX0860108)" at bounding box center [166, 181] width 294 height 13
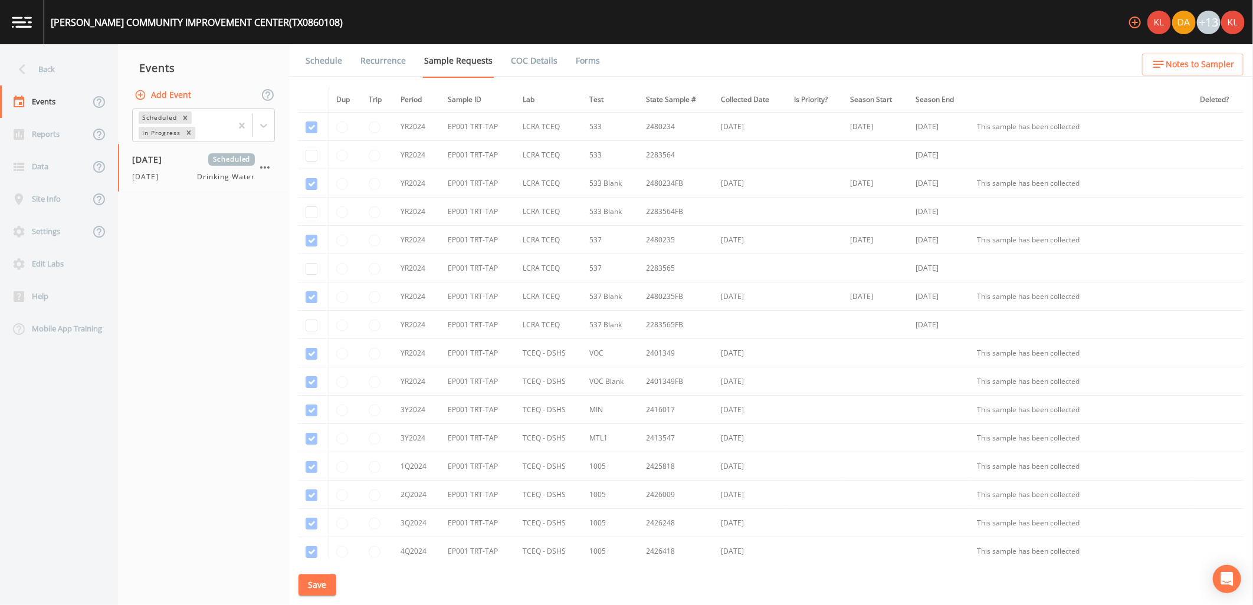
scroll to position [443, 0]
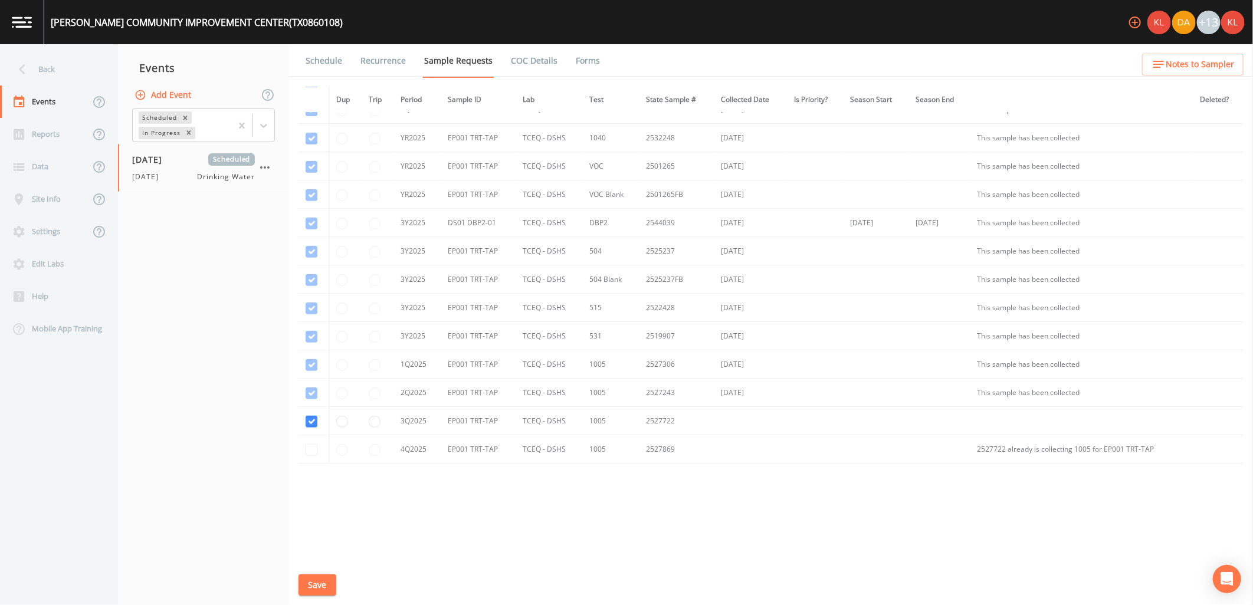
click at [316, 67] on link "Schedule" at bounding box center [324, 60] width 40 height 33
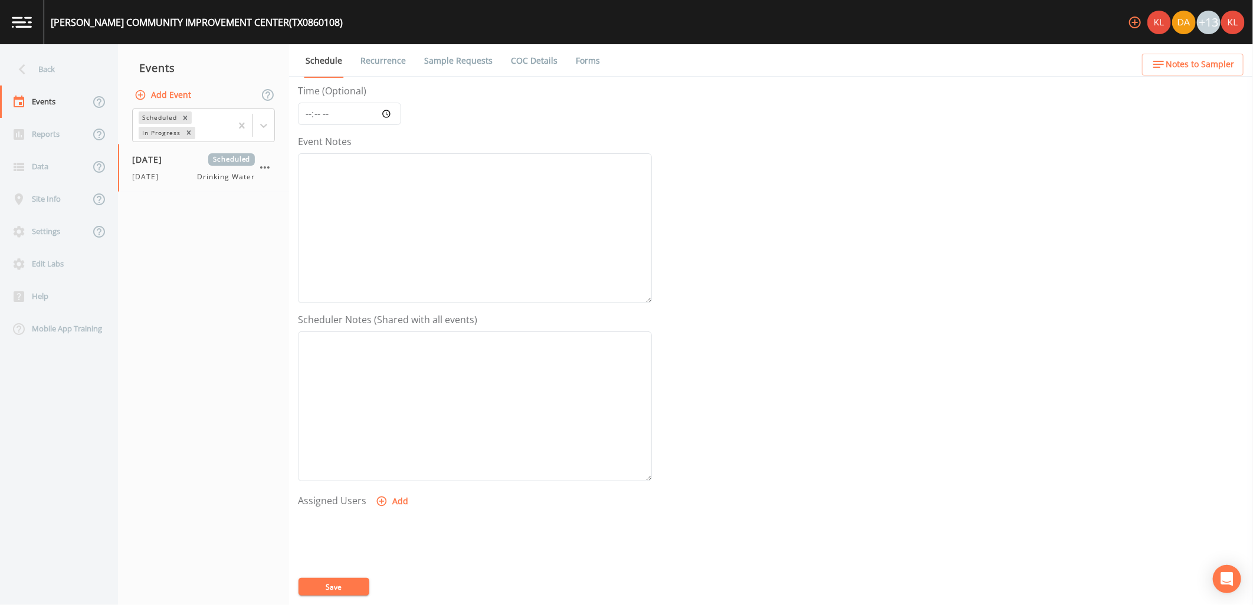
scroll to position [227, 0]
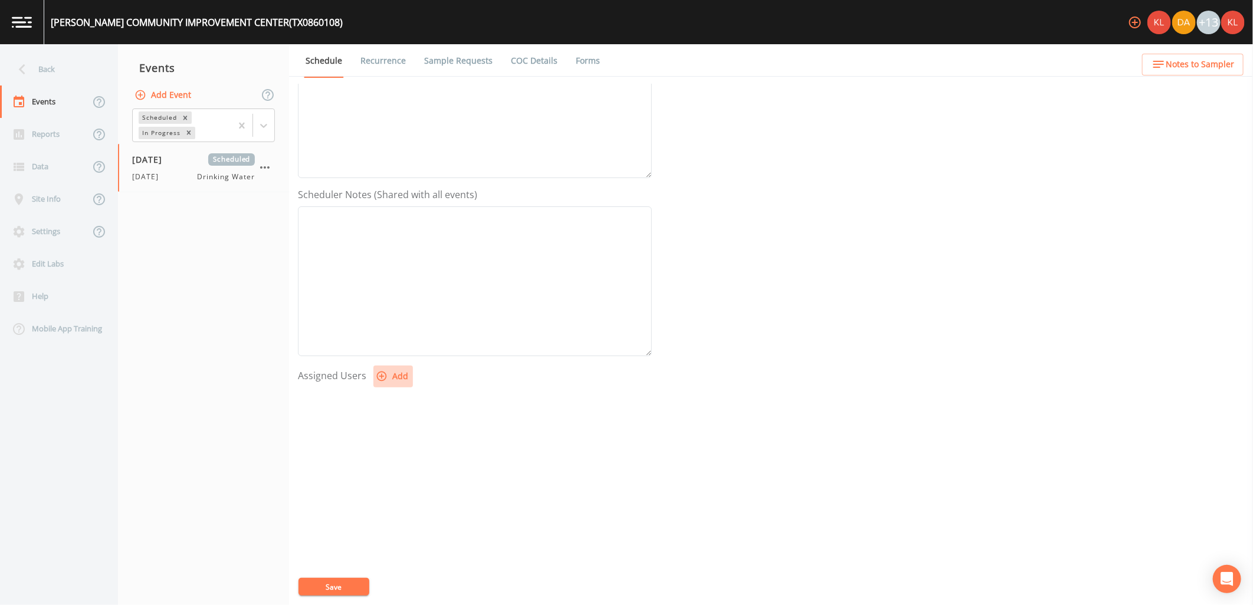
click at [408, 376] on button "Add" at bounding box center [393, 377] width 40 height 22
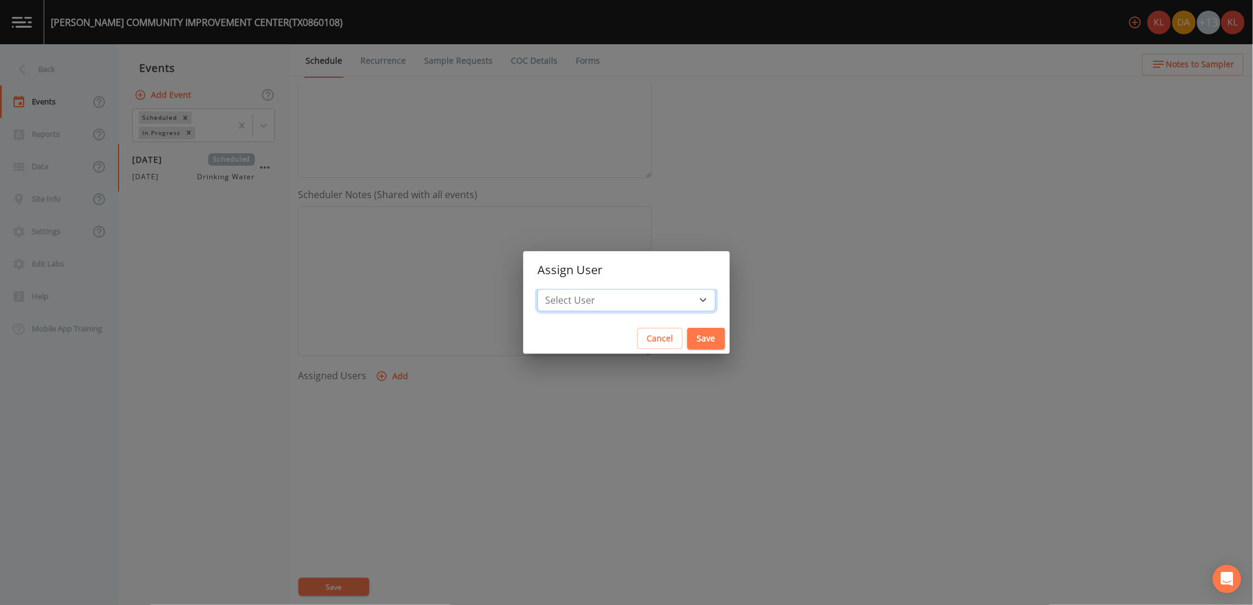
click at [664, 301] on select "Select User [PERSON_NAME] [PERSON_NAME] [PERSON_NAME] [PERSON_NAME] [PERSON_NAM…" at bounding box center [626, 300] width 178 height 22
select select "cc3a99b6-42a3-44aa-bed9-88599eb009c7"
click at [575, 289] on select "Select User [PERSON_NAME] [PERSON_NAME] [PERSON_NAME] [PERSON_NAME] [PERSON_NAM…" at bounding box center [626, 300] width 178 height 22
click at [687, 337] on button "Save" at bounding box center [706, 339] width 38 height 22
select select
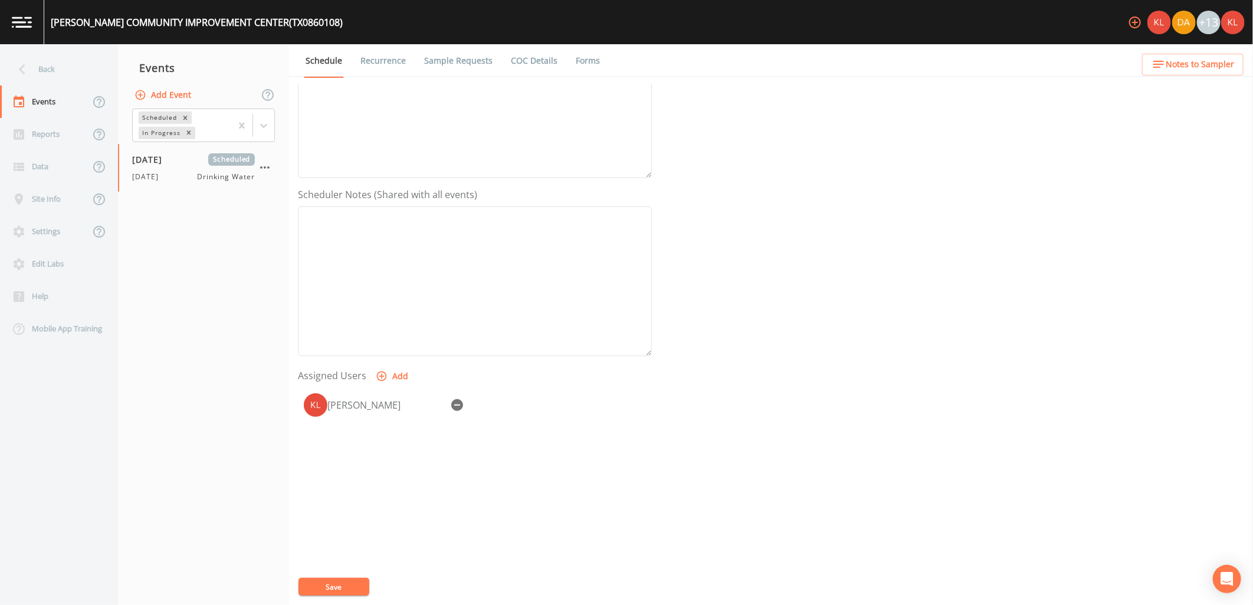
click at [360, 583] on button "Save" at bounding box center [334, 587] width 71 height 18
click at [9, 13] on link at bounding box center [22, 22] width 44 height 44
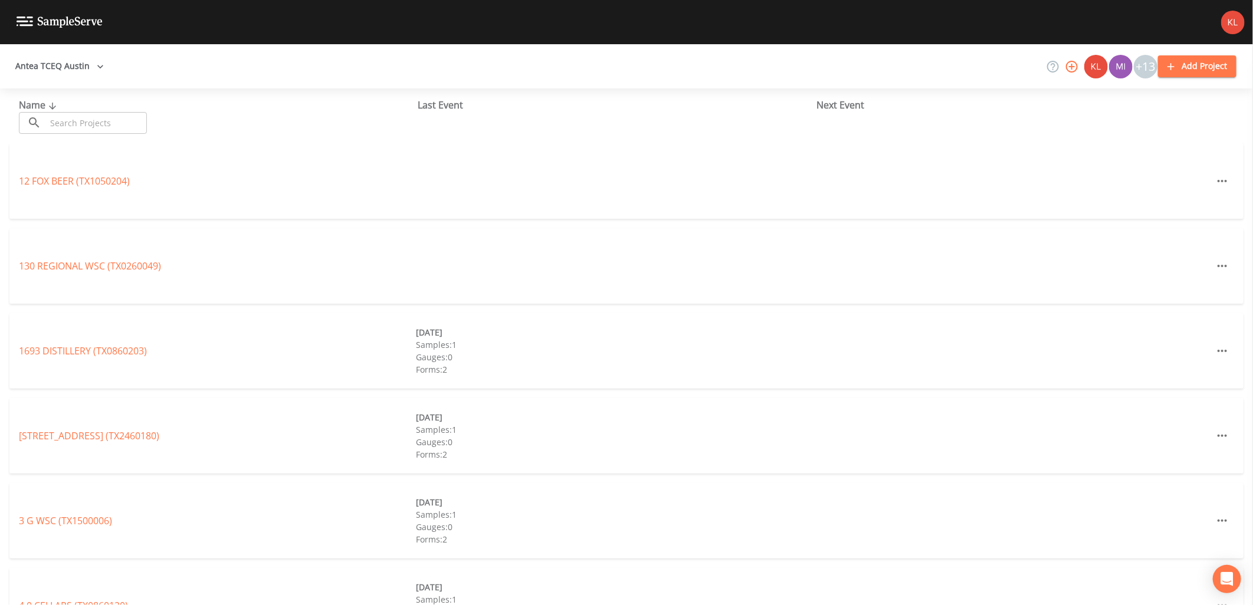
click at [97, 121] on input "text" at bounding box center [96, 123] width 101 height 22
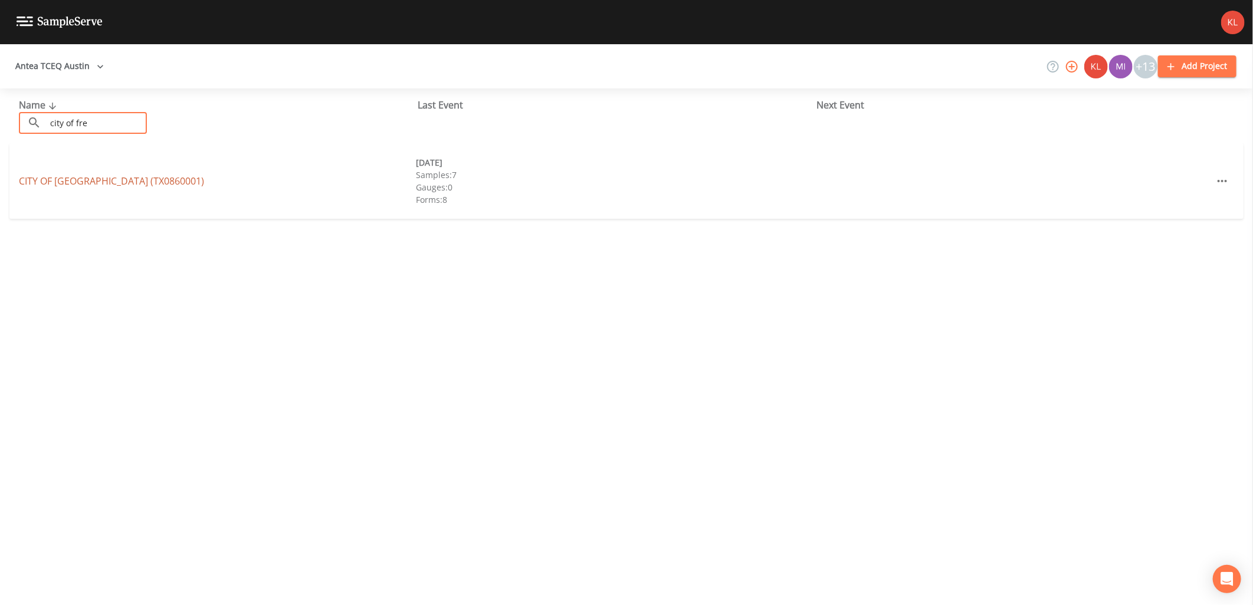
type input "city of fre"
click at [51, 183] on link "CITY OF [GEOGRAPHIC_DATA] (TX0860001)" at bounding box center [111, 181] width 185 height 13
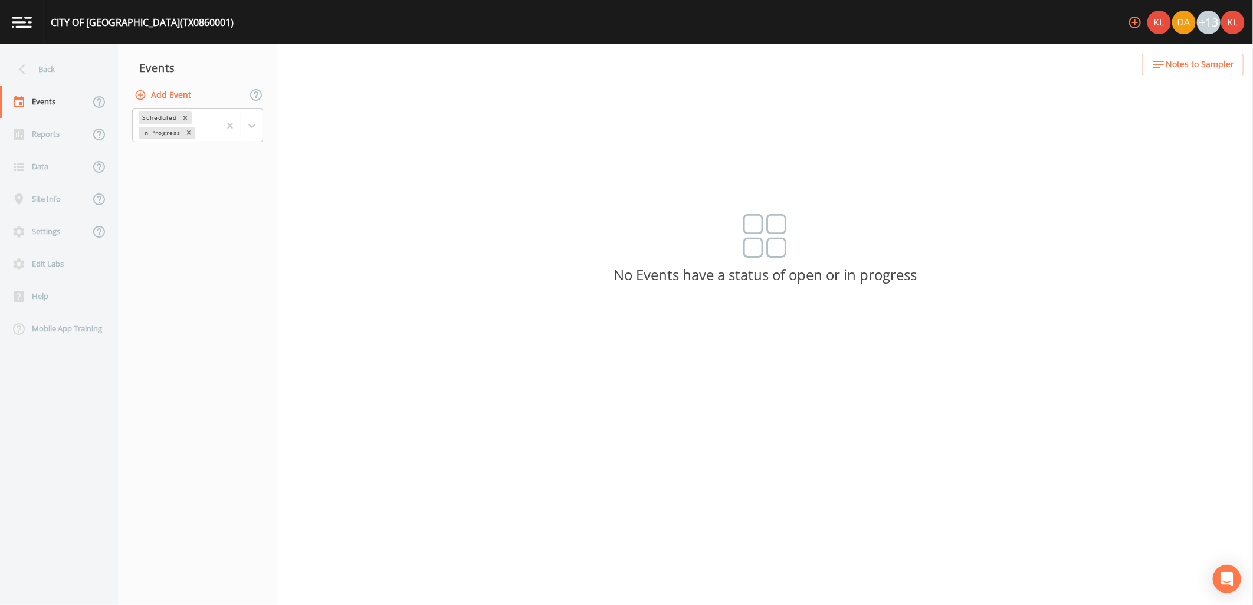
click at [187, 98] on button "Add Event" at bounding box center [164, 95] width 64 height 22
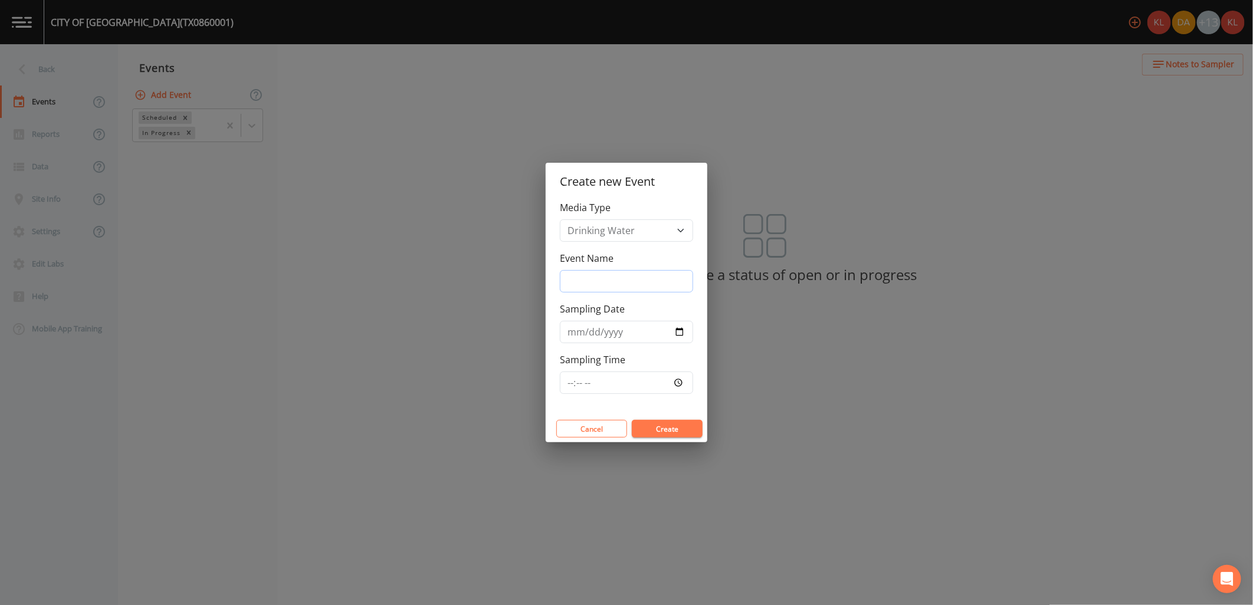
click at [608, 287] on input "Event Name" at bounding box center [626, 281] width 133 height 22
type input "[DATE]"
click at [676, 323] on input "Sampling Date" at bounding box center [626, 332] width 133 height 22
click at [679, 329] on input "Sampling Date" at bounding box center [626, 332] width 133 height 22
type input "[DATE]"
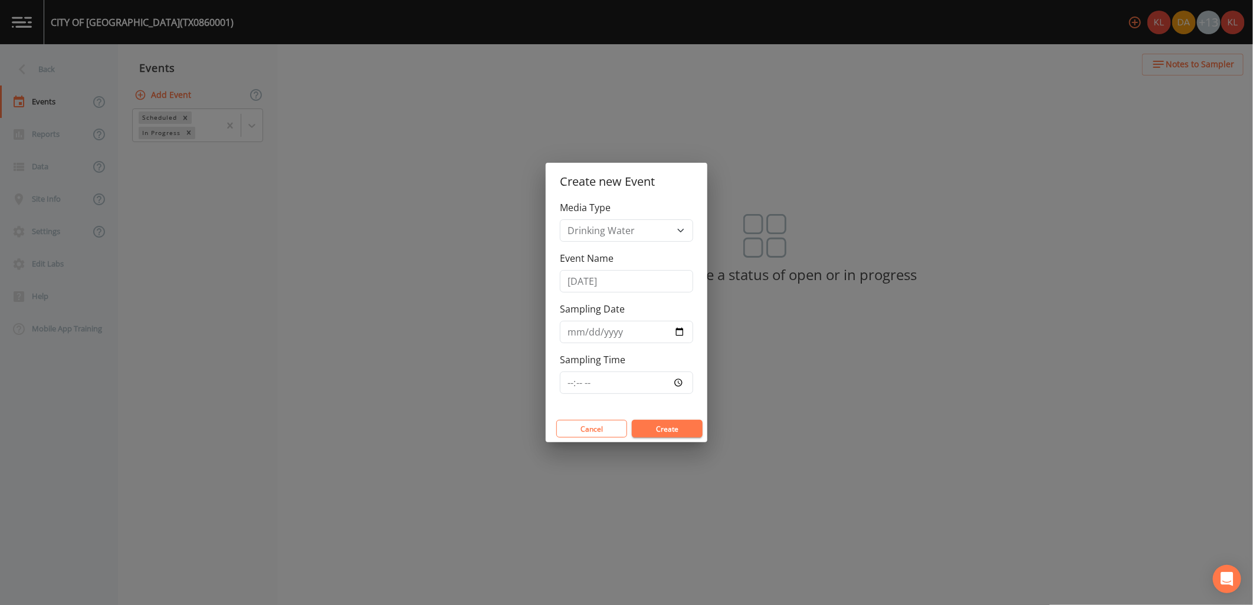
click at [675, 420] on button "Create" at bounding box center [667, 429] width 71 height 18
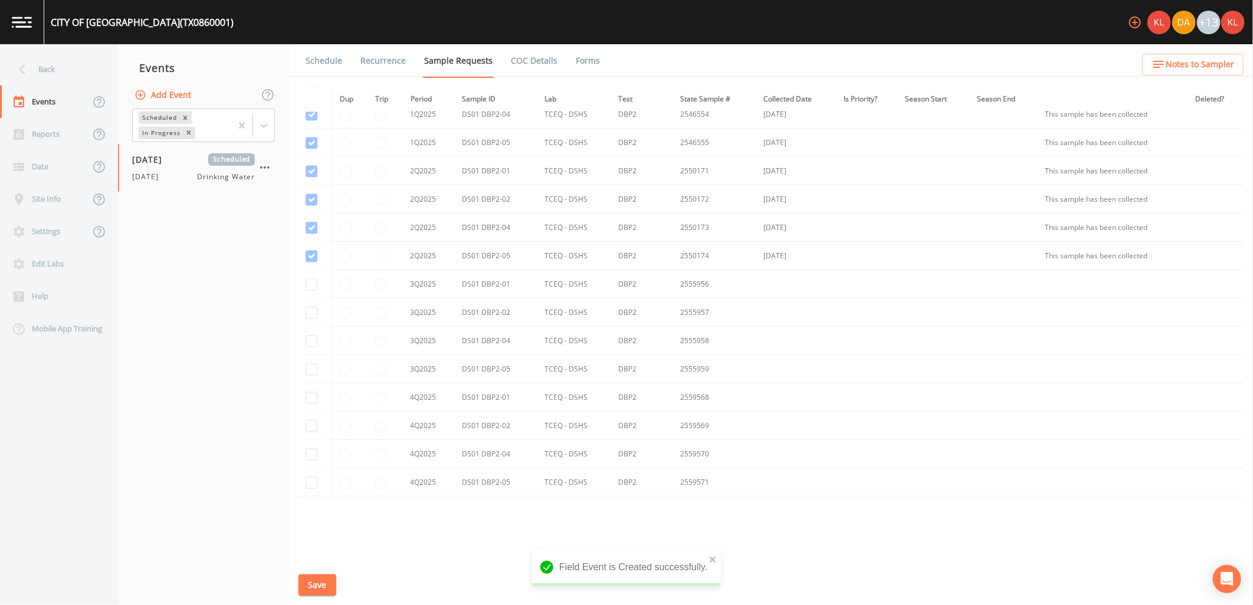
scroll to position [1507, 0]
checkbox input "true"
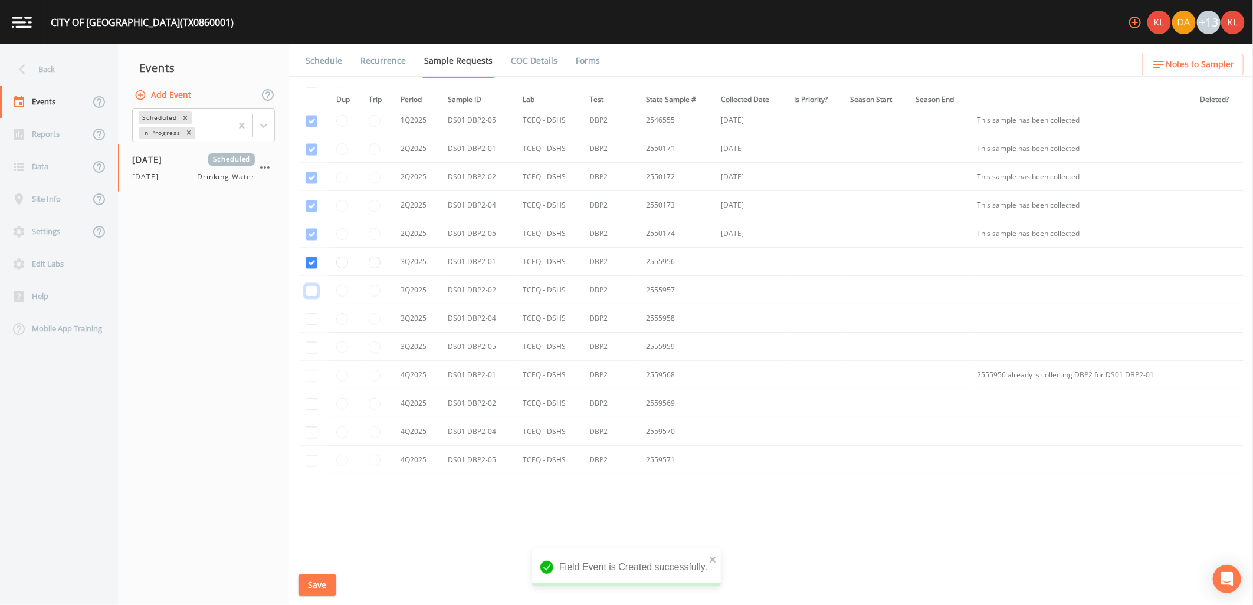
checkbox input "true"
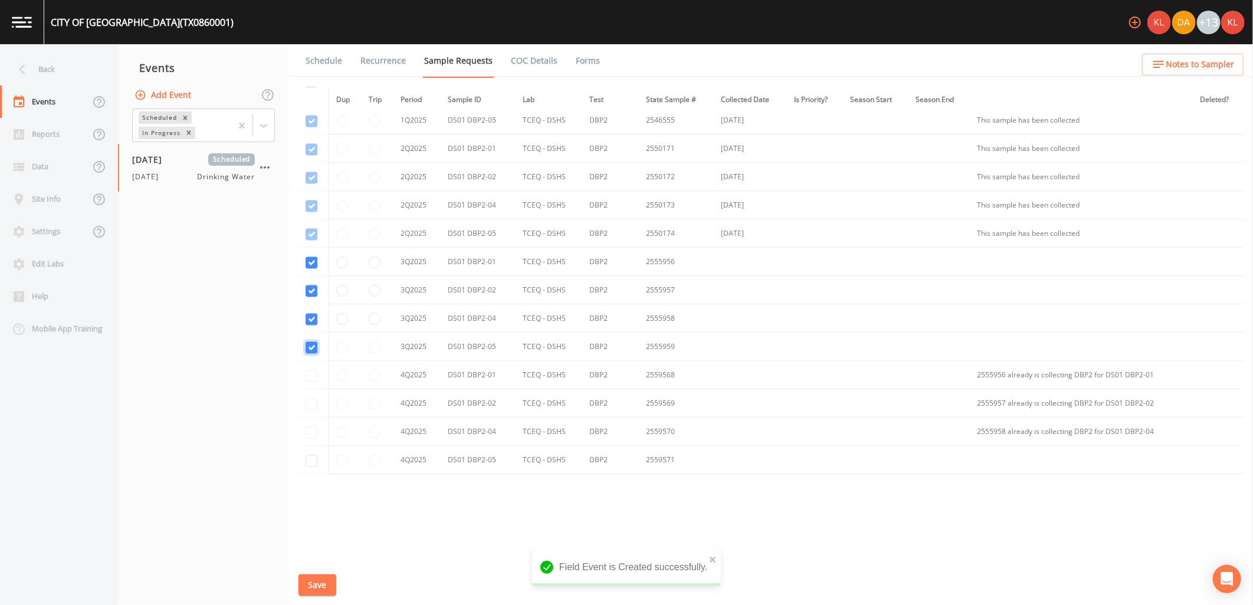
checkbox input "true"
click at [327, 57] on link "Schedule" at bounding box center [324, 60] width 40 height 33
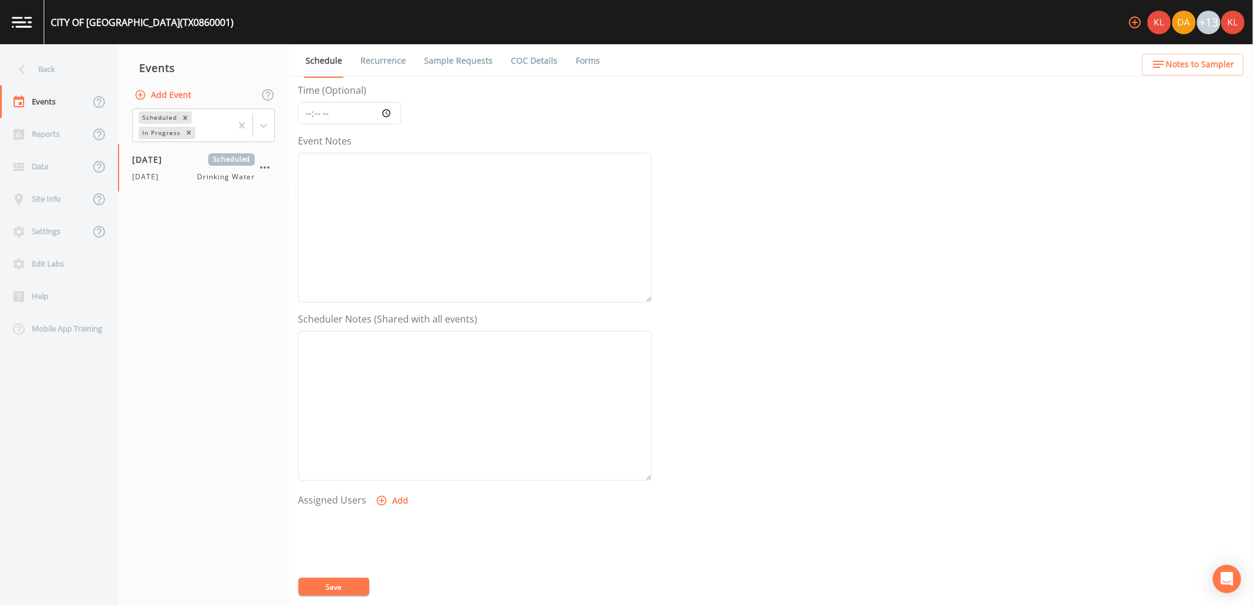
scroll to position [227, 0]
click at [395, 53] on link "Recurrence" at bounding box center [383, 60] width 49 height 33
click at [451, 67] on link "Sample Requests" at bounding box center [458, 60] width 72 height 33
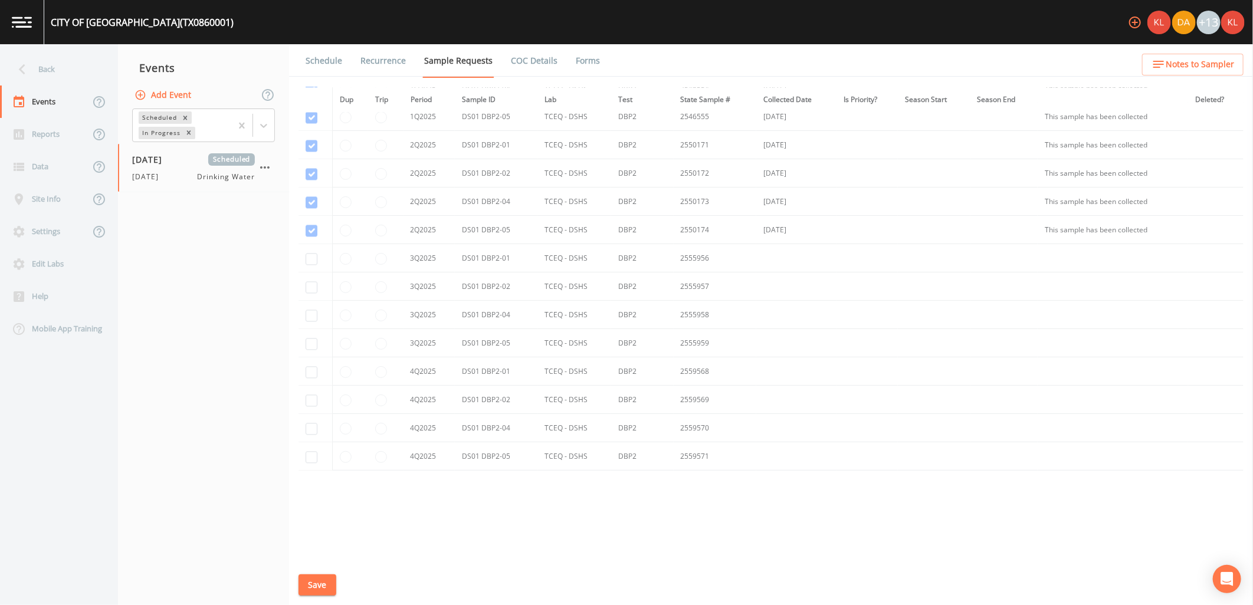
scroll to position [1520, 0]
checkbox input "true"
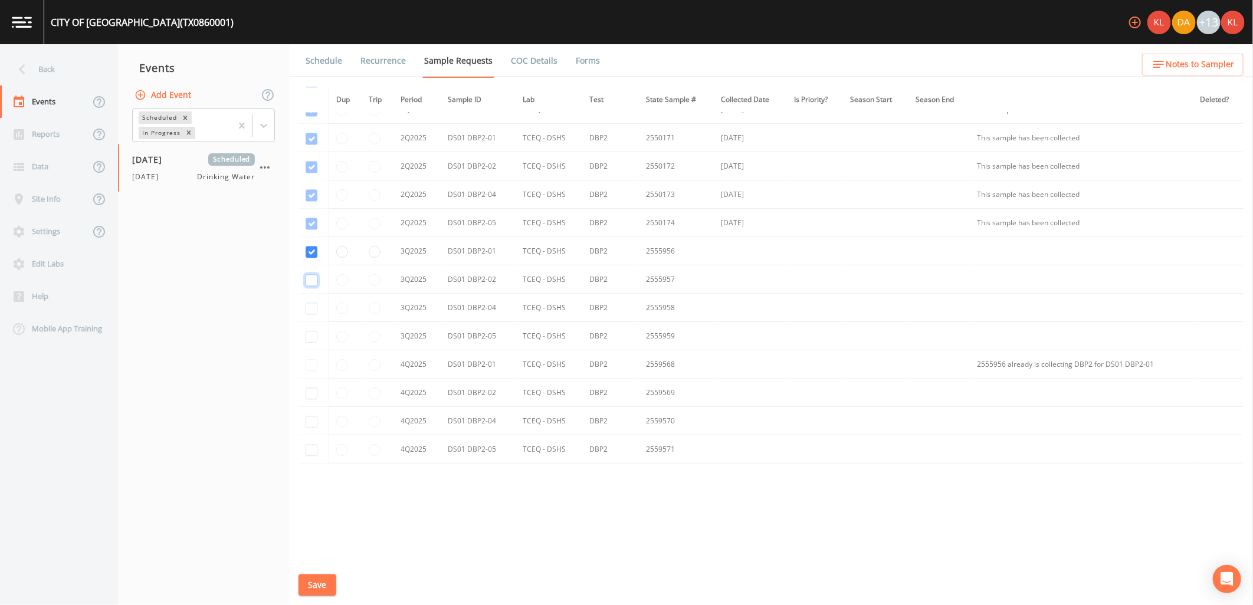
checkbox input "true"
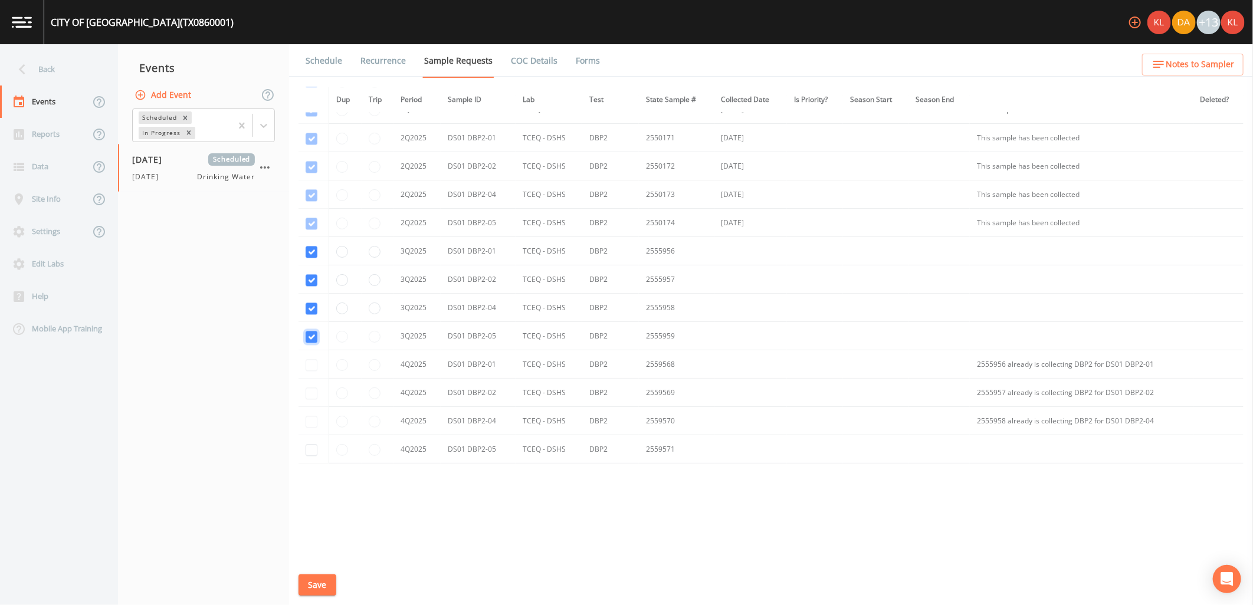
checkbox input "true"
click at [327, 581] on button "Save" at bounding box center [318, 586] width 38 height 22
click at [323, 53] on link "Schedule" at bounding box center [324, 60] width 40 height 33
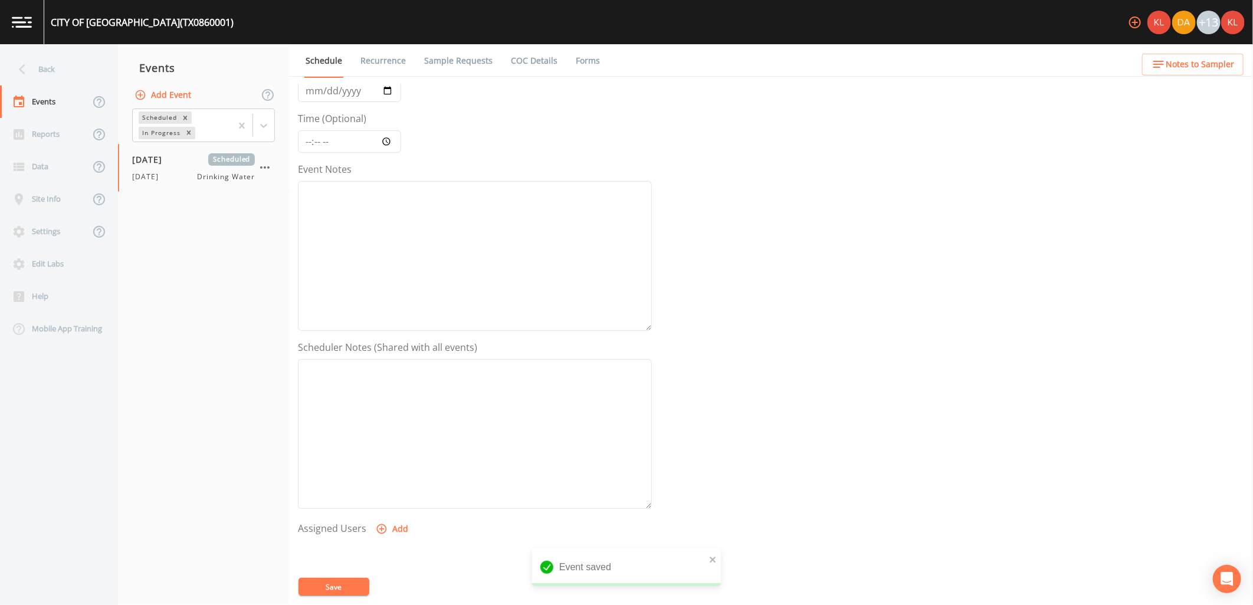
scroll to position [227, 0]
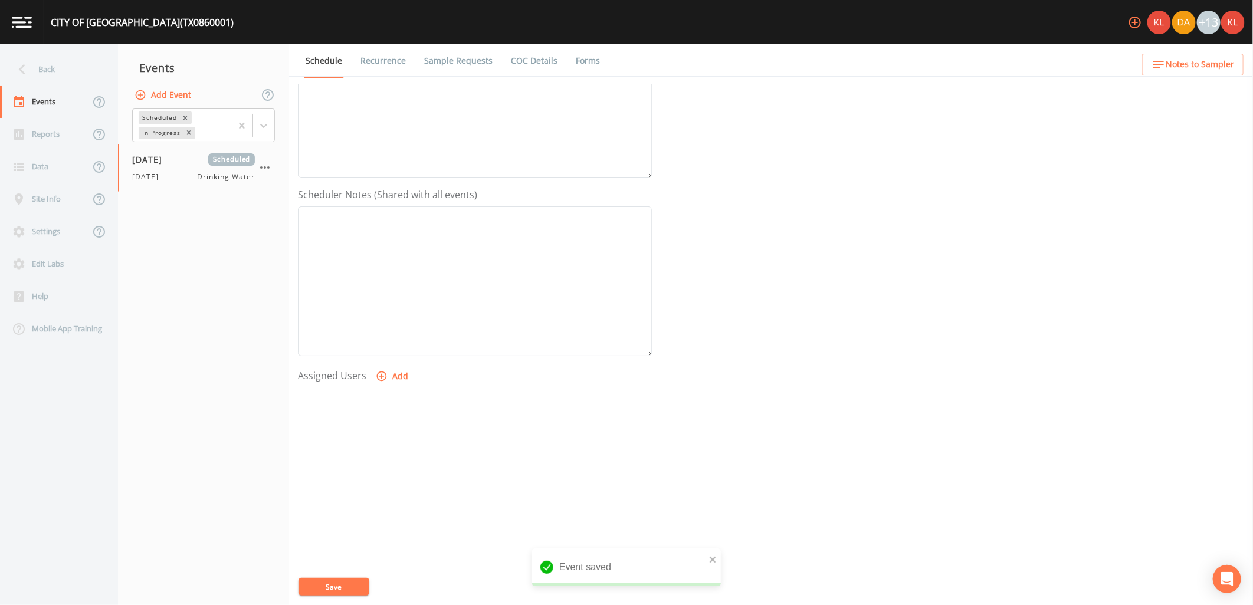
click at [386, 369] on button "Add" at bounding box center [393, 377] width 40 height 22
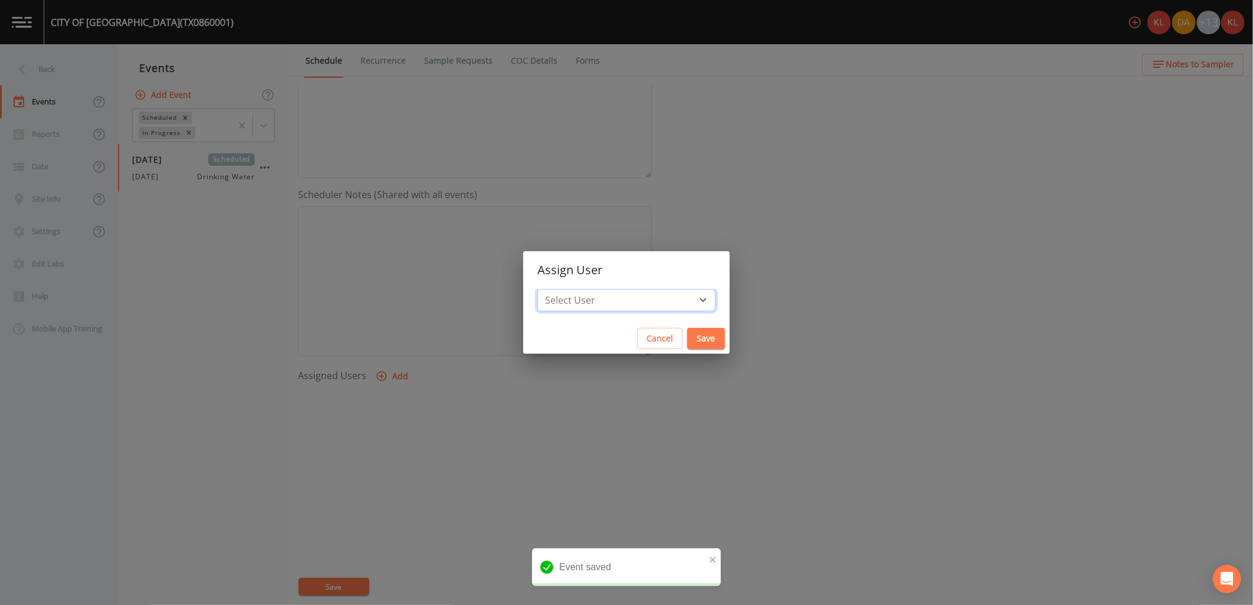
click at [612, 297] on select "Select User [PERSON_NAME] [PERSON_NAME] [PERSON_NAME] [PERSON_NAME] [PERSON_NAM…" at bounding box center [626, 300] width 178 height 22
select select "cc3a99b6-42a3-44aa-bed9-88599eb009c7"
click at [575, 289] on select "Select User [PERSON_NAME] [PERSON_NAME] [PERSON_NAME] [PERSON_NAME] [PERSON_NAM…" at bounding box center [626, 300] width 178 height 22
click at [687, 346] on button "Save" at bounding box center [706, 339] width 38 height 22
select select
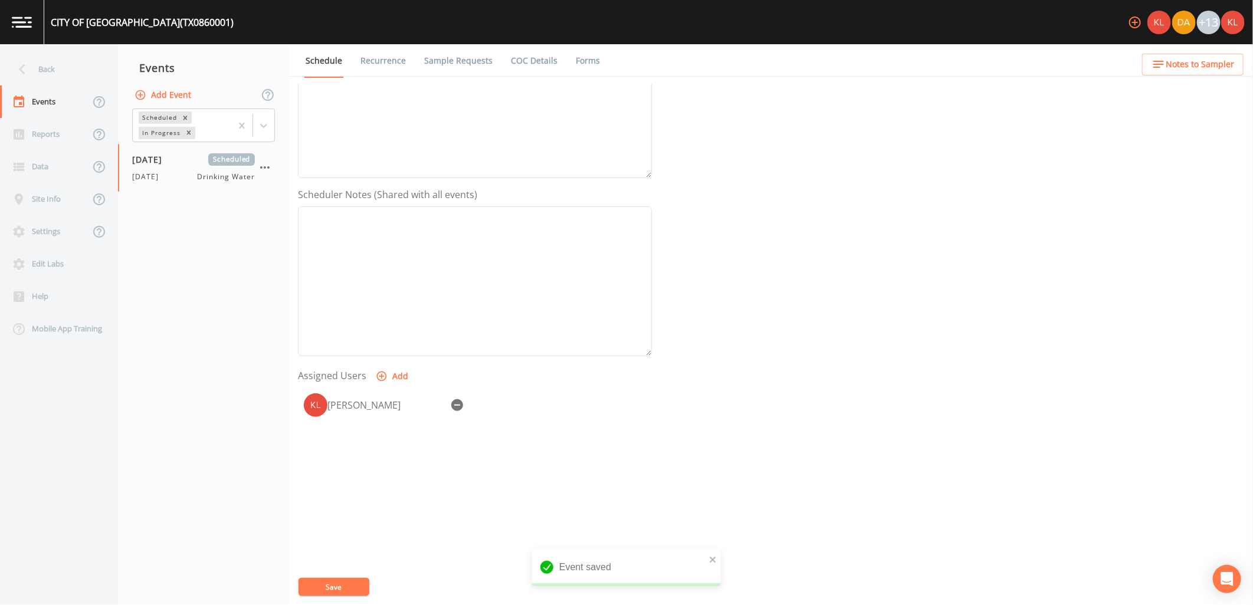
click at [364, 582] on button "Save" at bounding box center [334, 587] width 71 height 18
click at [34, 21] on link at bounding box center [22, 22] width 44 height 44
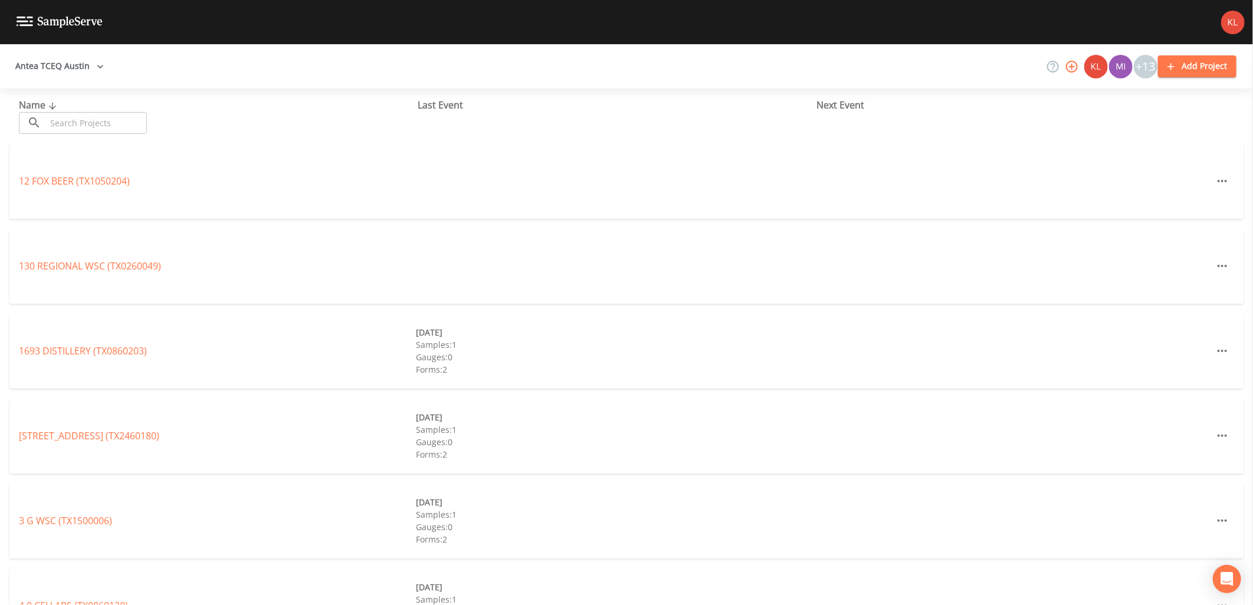
click at [104, 125] on input "text" at bounding box center [96, 123] width 101 height 22
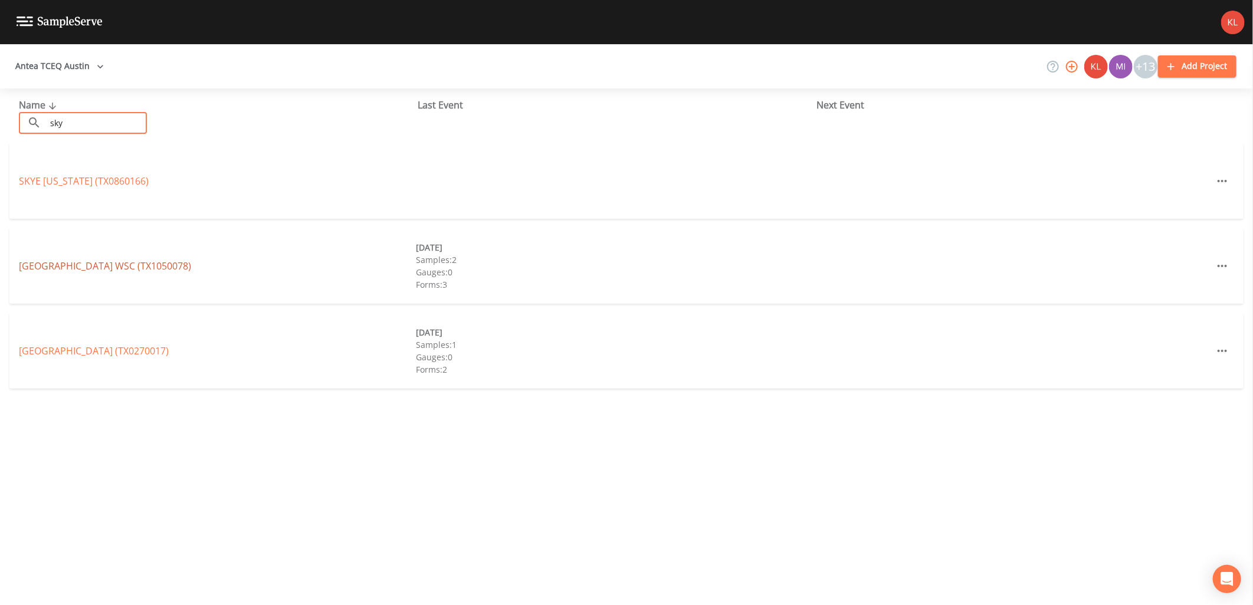
type input "sky"
click at [90, 270] on link "[GEOGRAPHIC_DATA] (TX1050078)" at bounding box center [105, 266] width 172 height 13
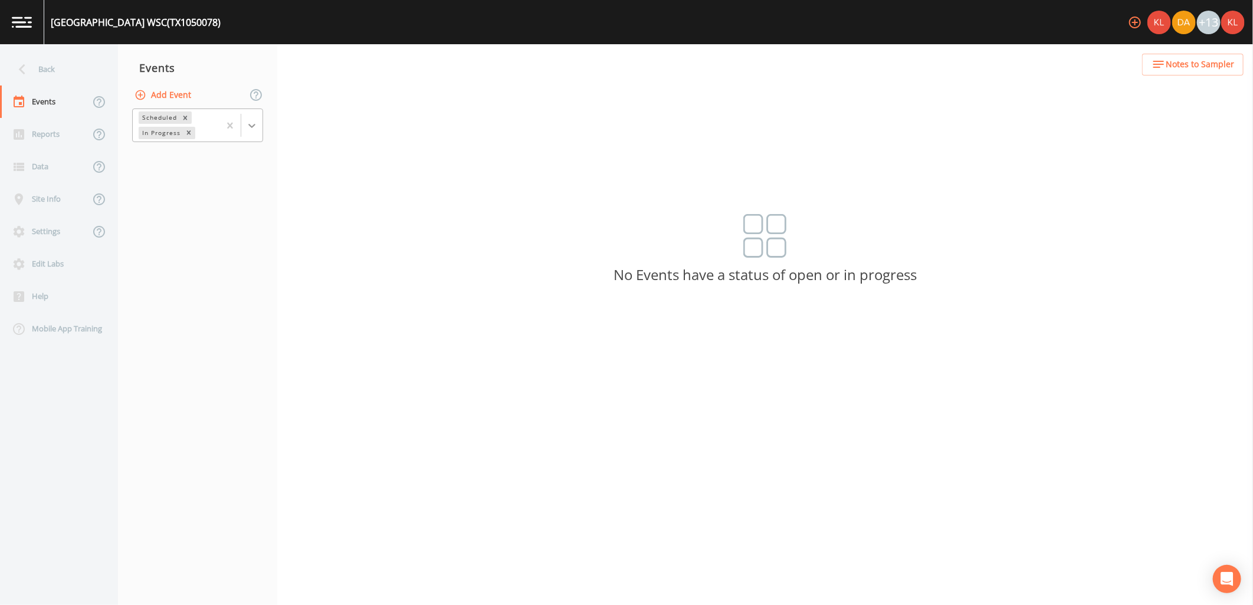
click at [246, 120] on icon at bounding box center [252, 126] width 12 height 12
click at [239, 161] on div "Completed" at bounding box center [197, 159] width 131 height 20
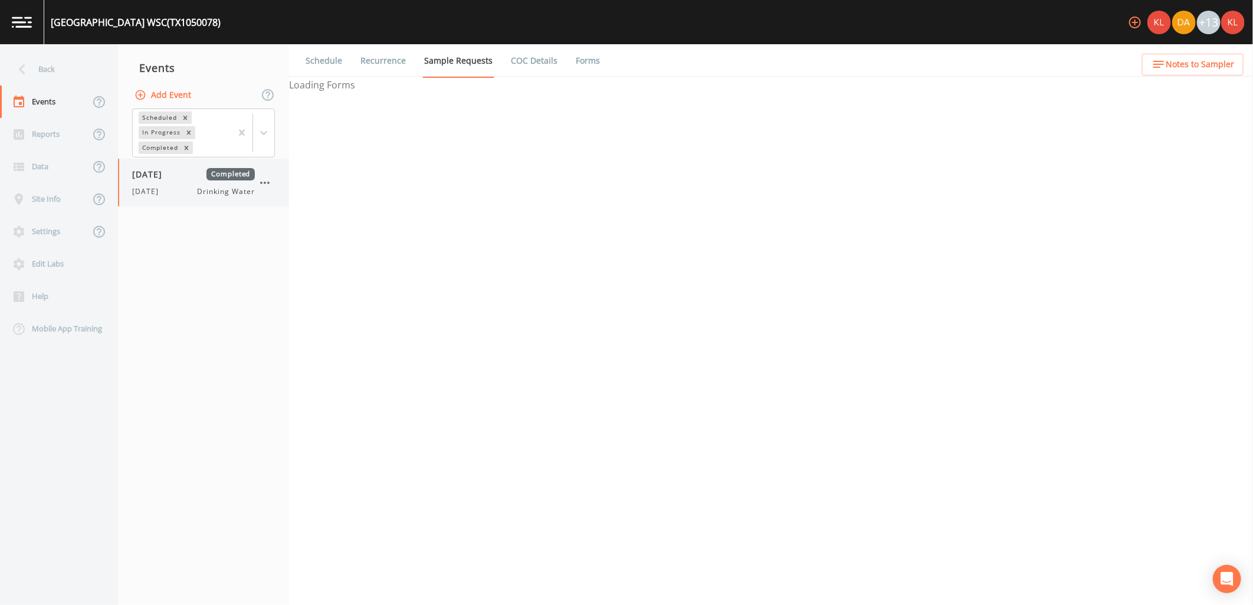
click at [211, 179] on span "Completed" at bounding box center [230, 174] width 48 height 12
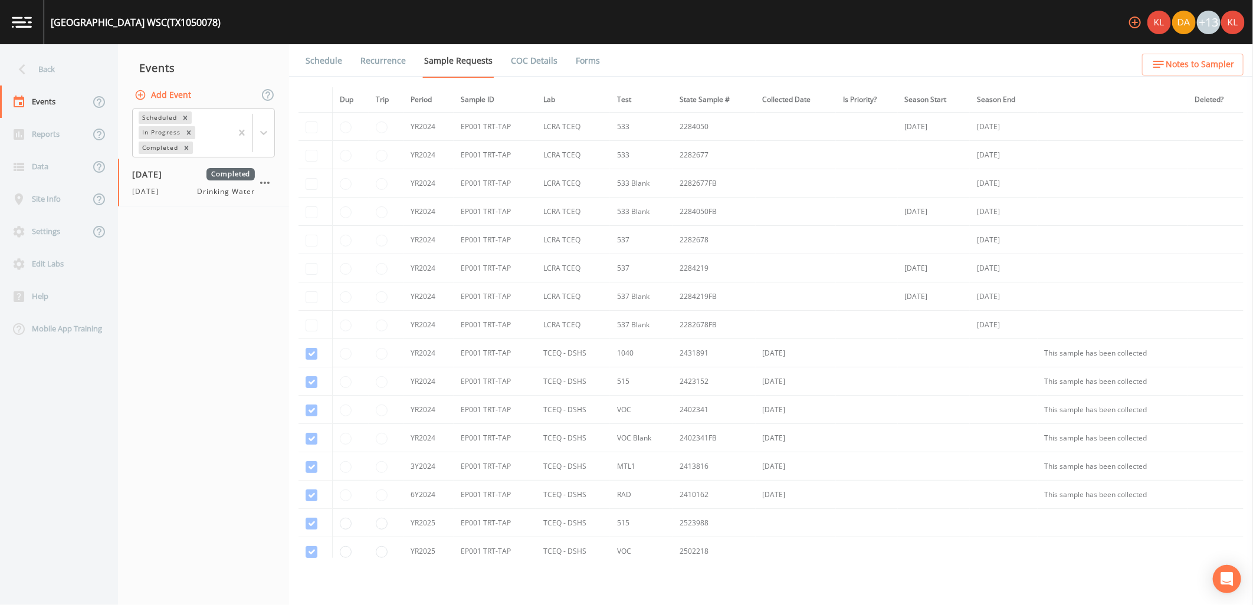
click at [574, 63] on link "Forms" at bounding box center [588, 60] width 28 height 33
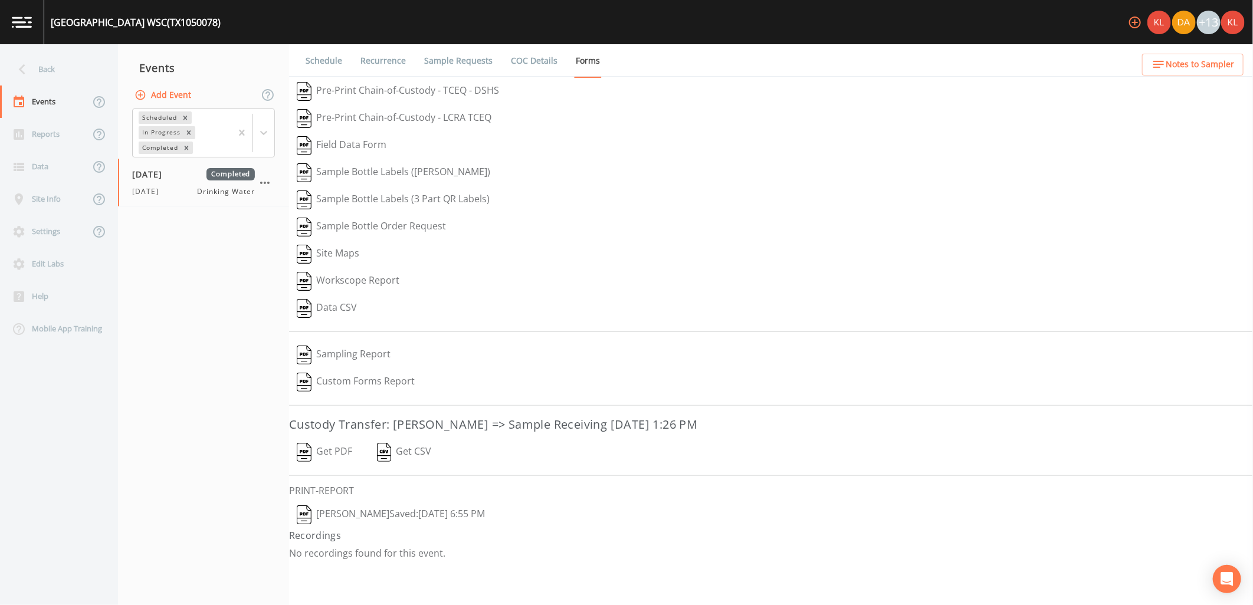
click at [362, 515] on button "[PERSON_NAME]  Saved: [DATE] 6:55 PM" at bounding box center [391, 514] width 204 height 27
